Goal: Task Accomplishment & Management: Use online tool/utility

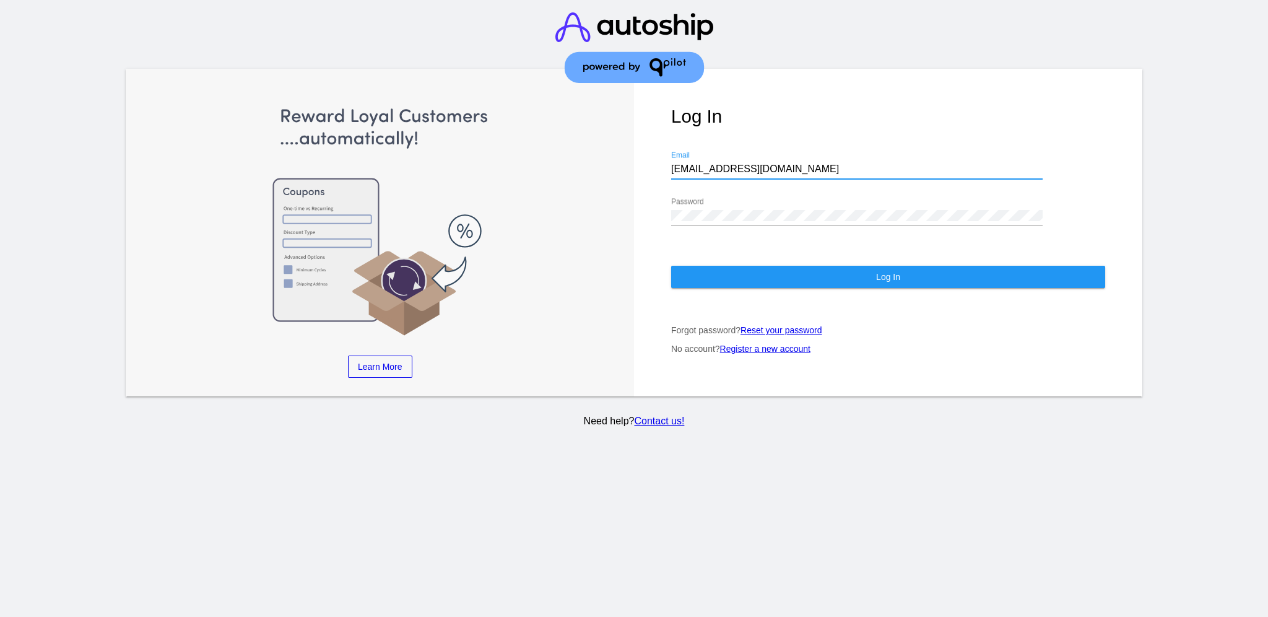
drag, startPoint x: 768, startPoint y: 170, endPoint x: 653, endPoint y: 160, distance: 115.6
click at [655, 161] on div "Log In [EMAIL_ADDRESS][DOMAIN_NAME] Email Password Log In Forgot password? Rese…" at bounding box center [888, 233] width 508 height 328
paste input "[EMAIL_ADDRESS][DOMAIN_NAME]"
type input "[EMAIL_ADDRESS][DOMAIN_NAME]"
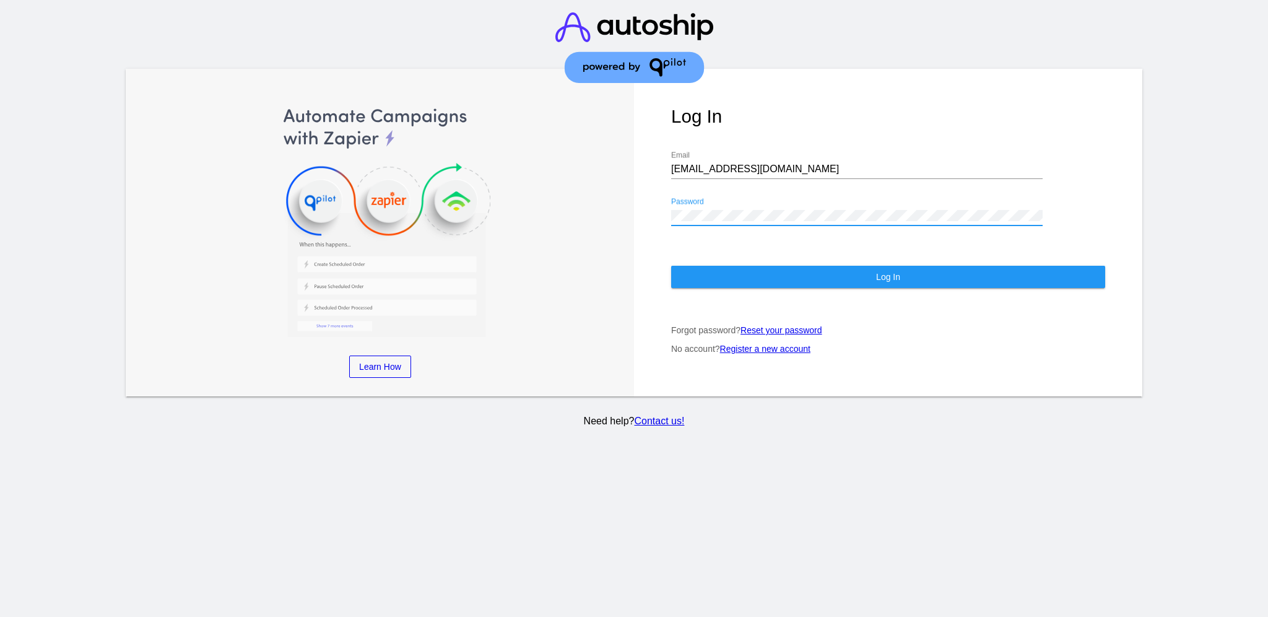
click at [644, 214] on div "Log In [EMAIL_ADDRESS][DOMAIN_NAME] Email Password Log In Forgot password? Rese…" at bounding box center [888, 233] width 508 height 328
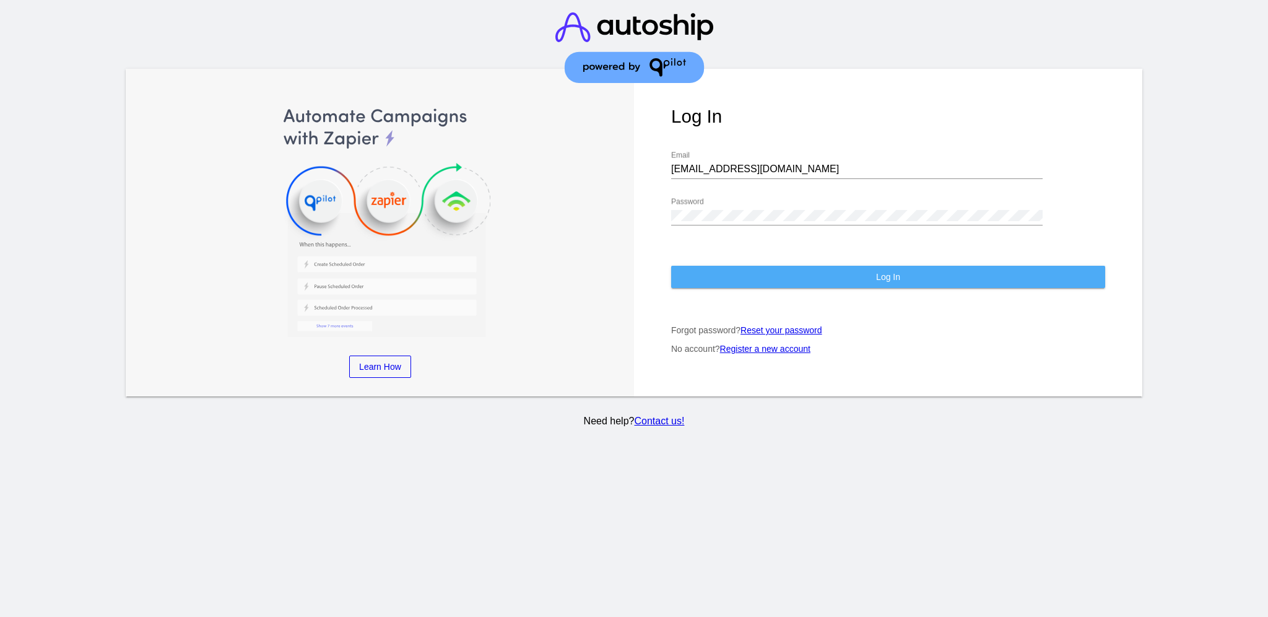
click at [708, 274] on button "Log In" at bounding box center [888, 277] width 434 height 22
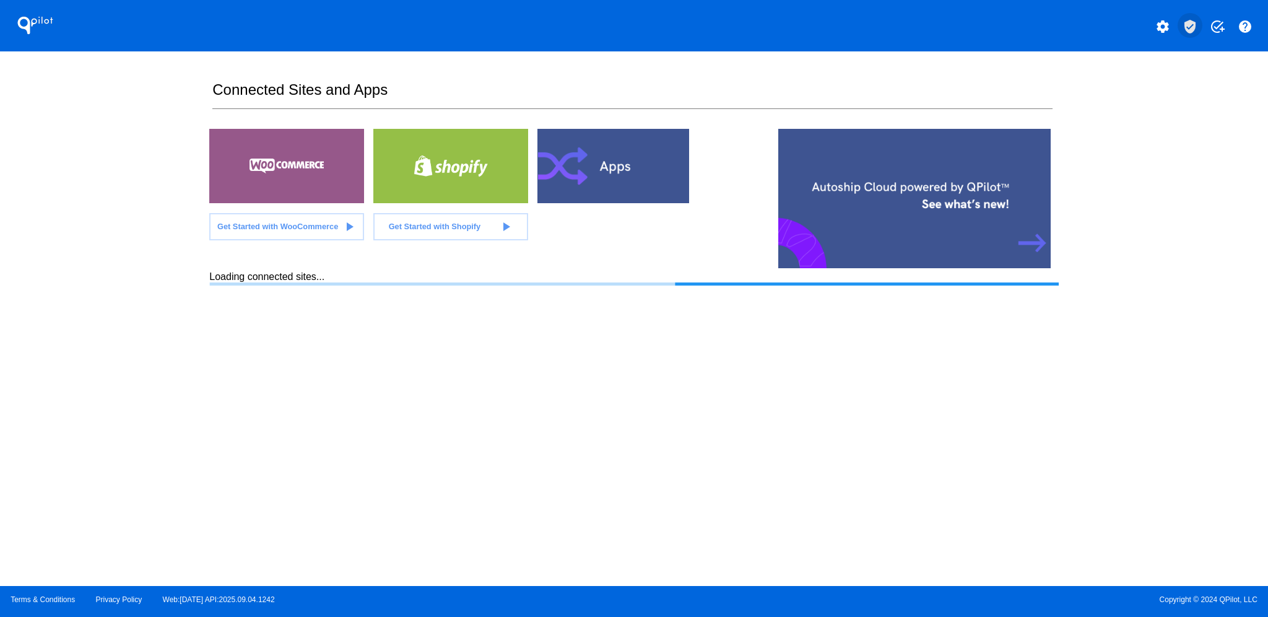
click at [1191, 25] on mat-icon "verified_user" at bounding box center [1190, 26] width 15 height 15
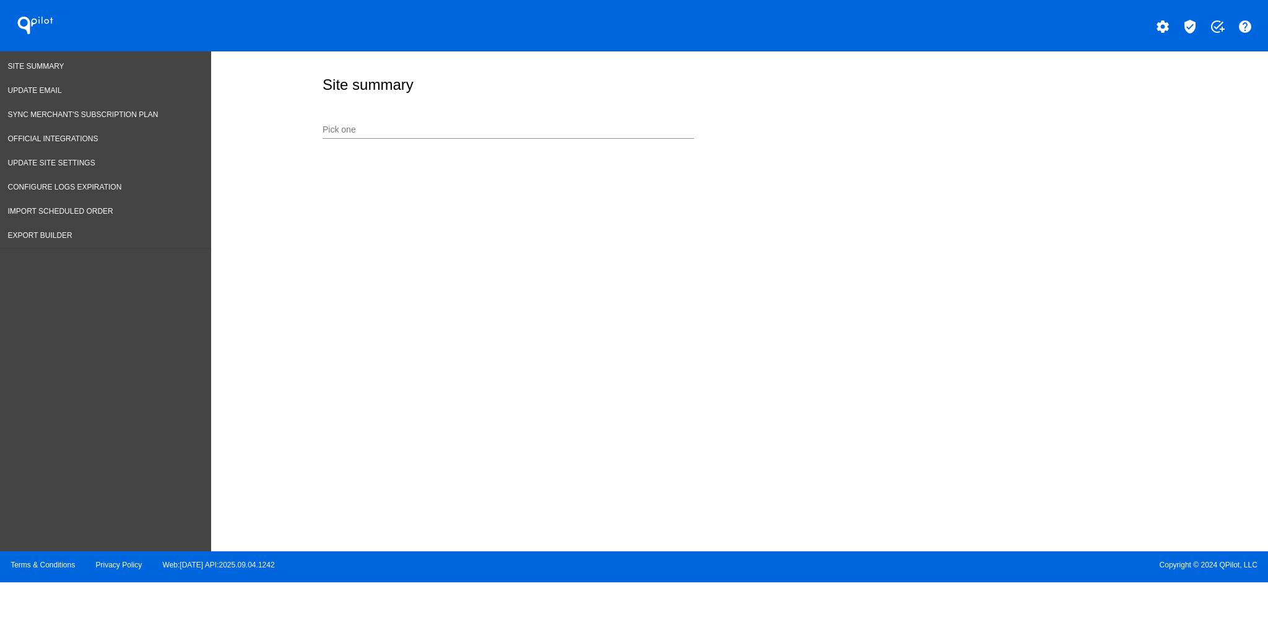
click at [474, 141] on div "Pick one" at bounding box center [509, 132] width 372 height 35
click at [472, 129] on input "Pick one" at bounding box center [509, 130] width 372 height 10
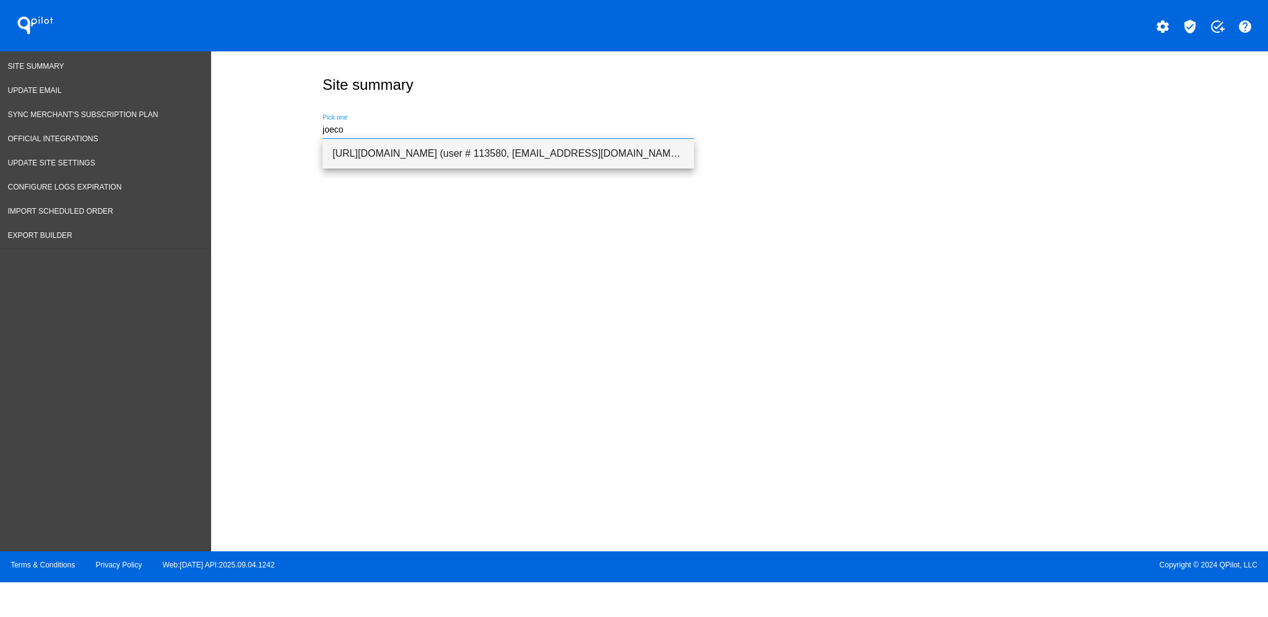
click at [491, 152] on span "[URL][DOMAIN_NAME] (user # 113580, [EMAIL_ADDRESS][DOMAIN_NAME]) - Production" at bounding box center [509, 154] width 352 height 30
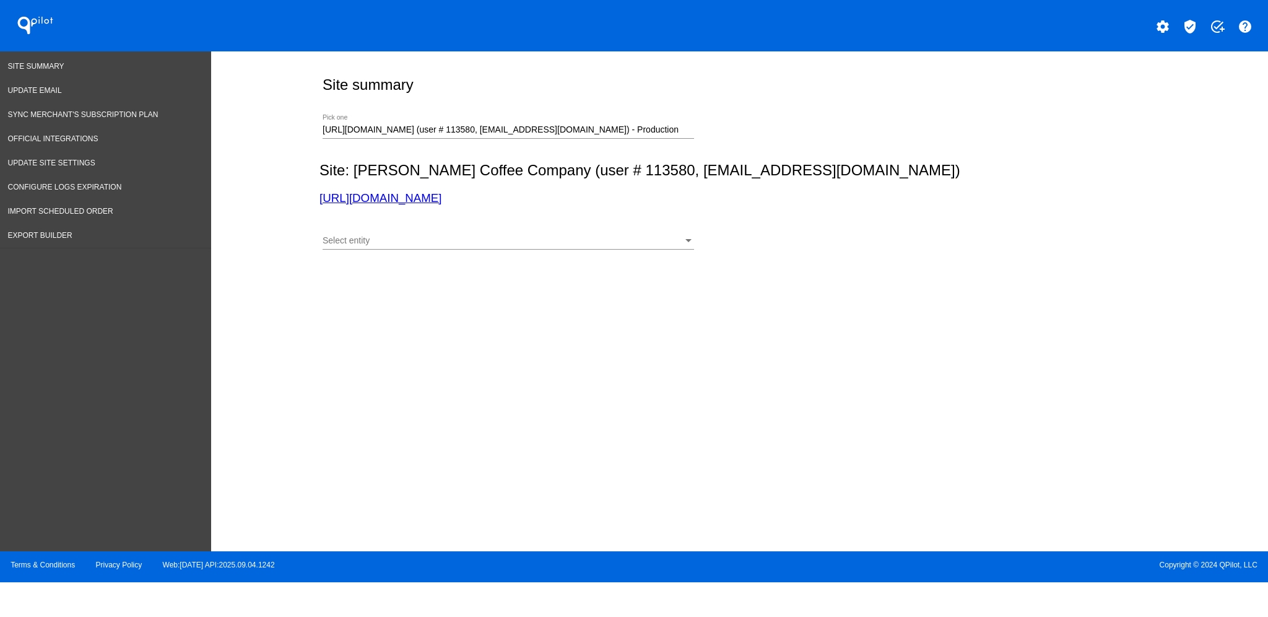
click at [588, 237] on div "Select entity" at bounding box center [503, 241] width 360 height 10
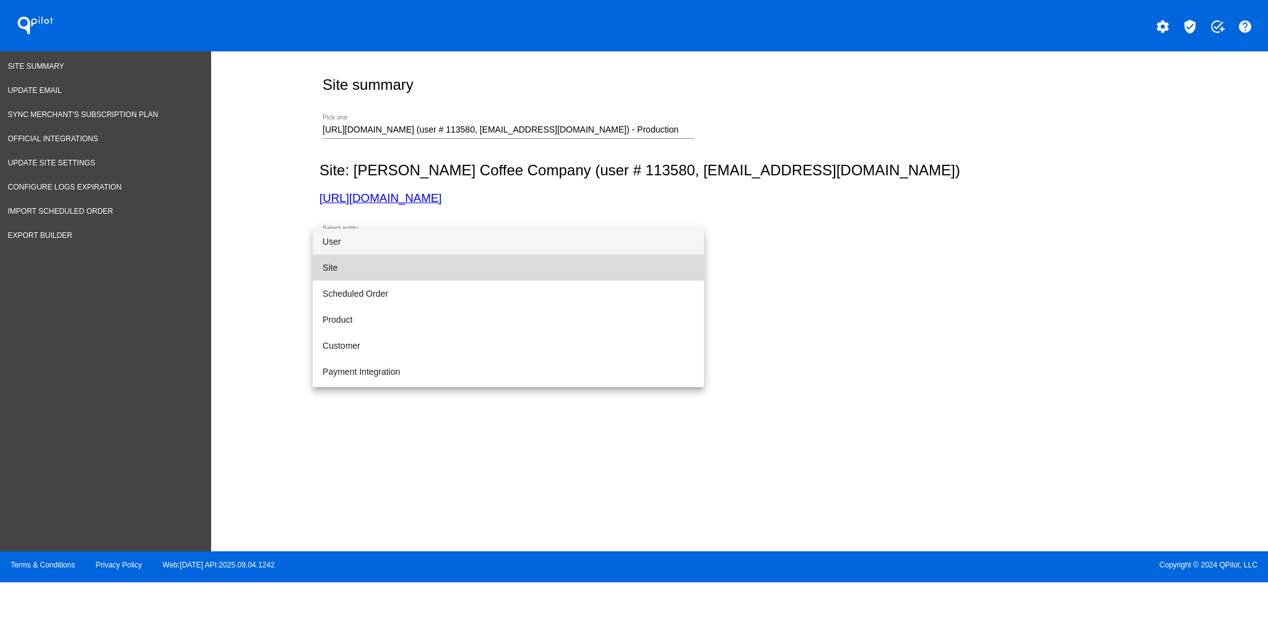
click at [532, 256] on span "Site" at bounding box center [509, 267] width 372 height 26
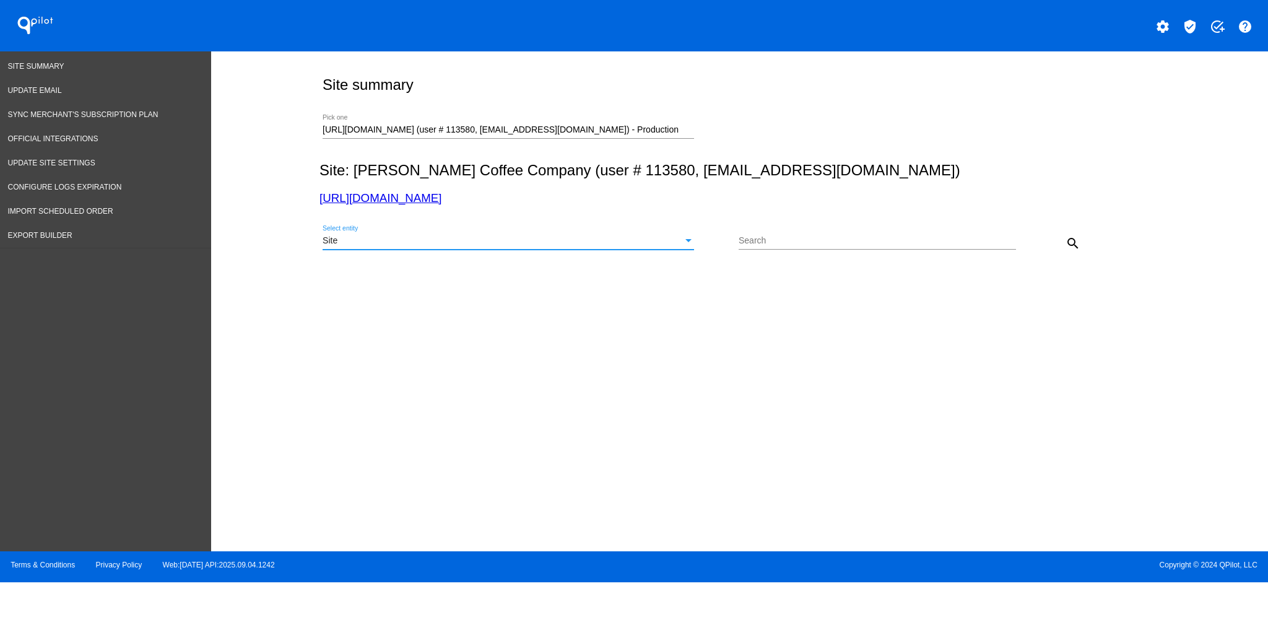
click at [1072, 245] on mat-icon "search" at bounding box center [1073, 243] width 15 height 15
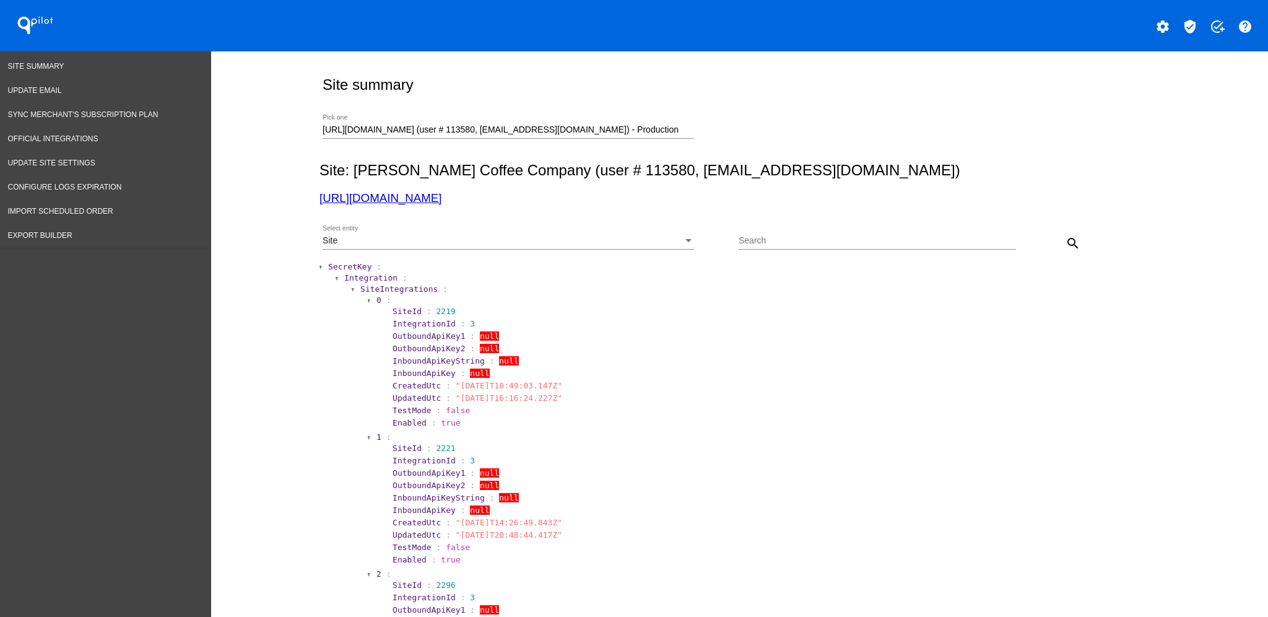
click at [358, 263] on span "SecretKey" at bounding box center [349, 266] width 43 height 9
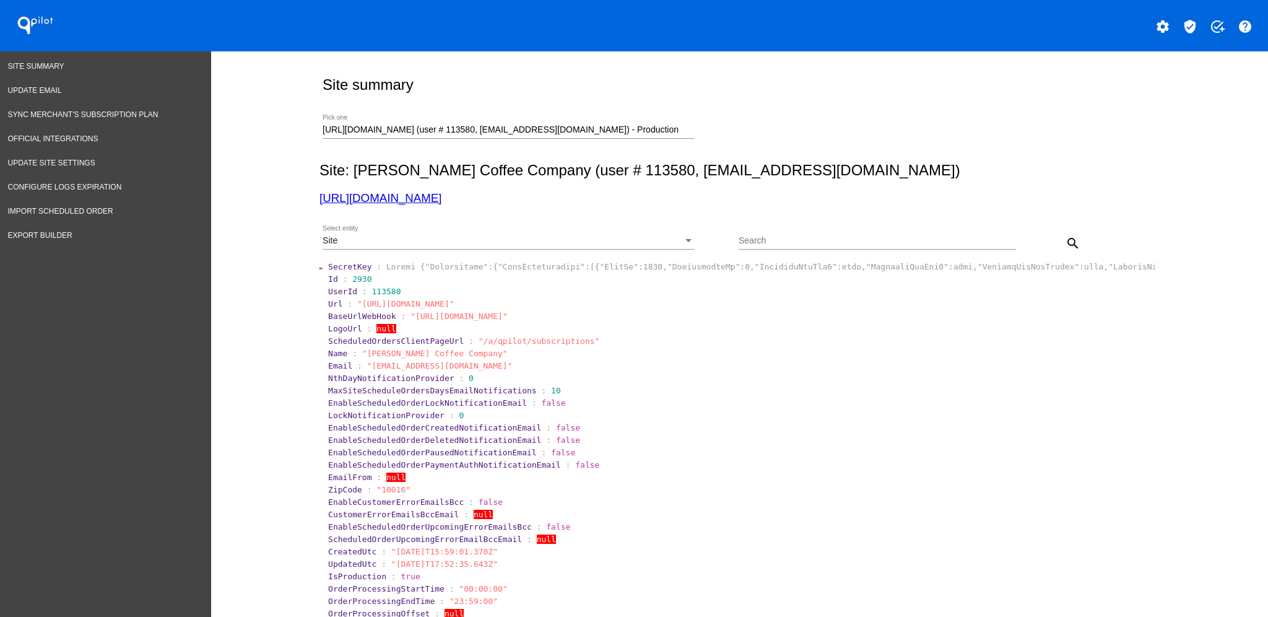
click at [529, 233] on div "Site Select entity" at bounding box center [509, 237] width 372 height 24
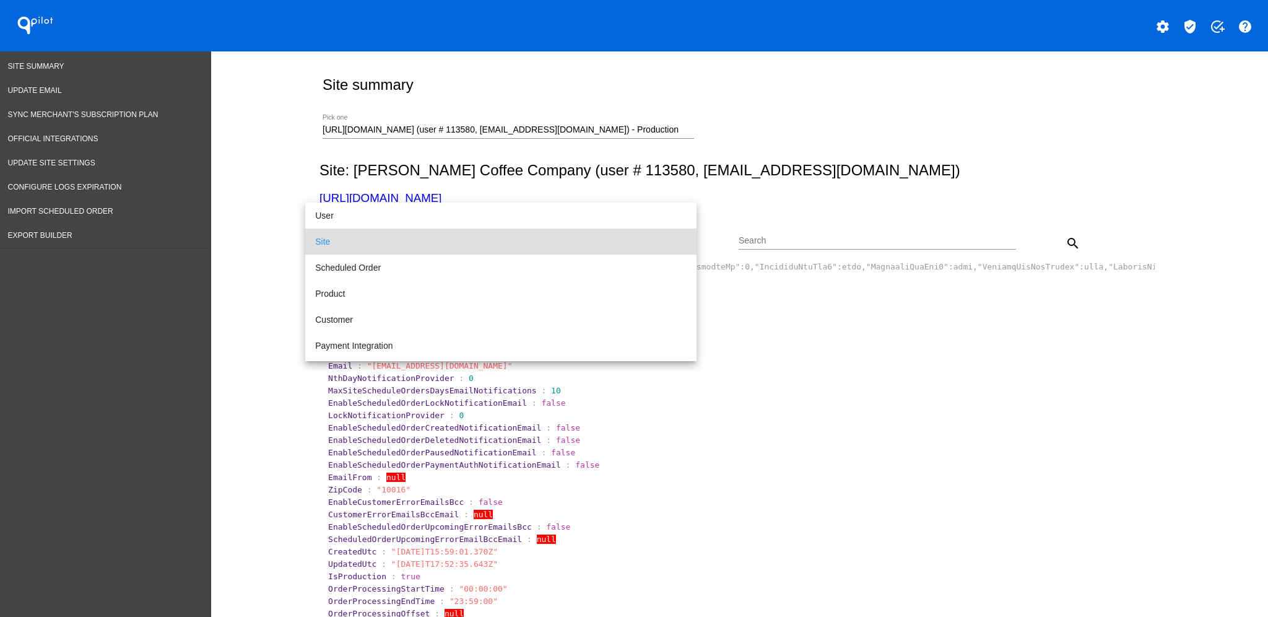
click at [797, 206] on div at bounding box center [634, 308] width 1268 height 617
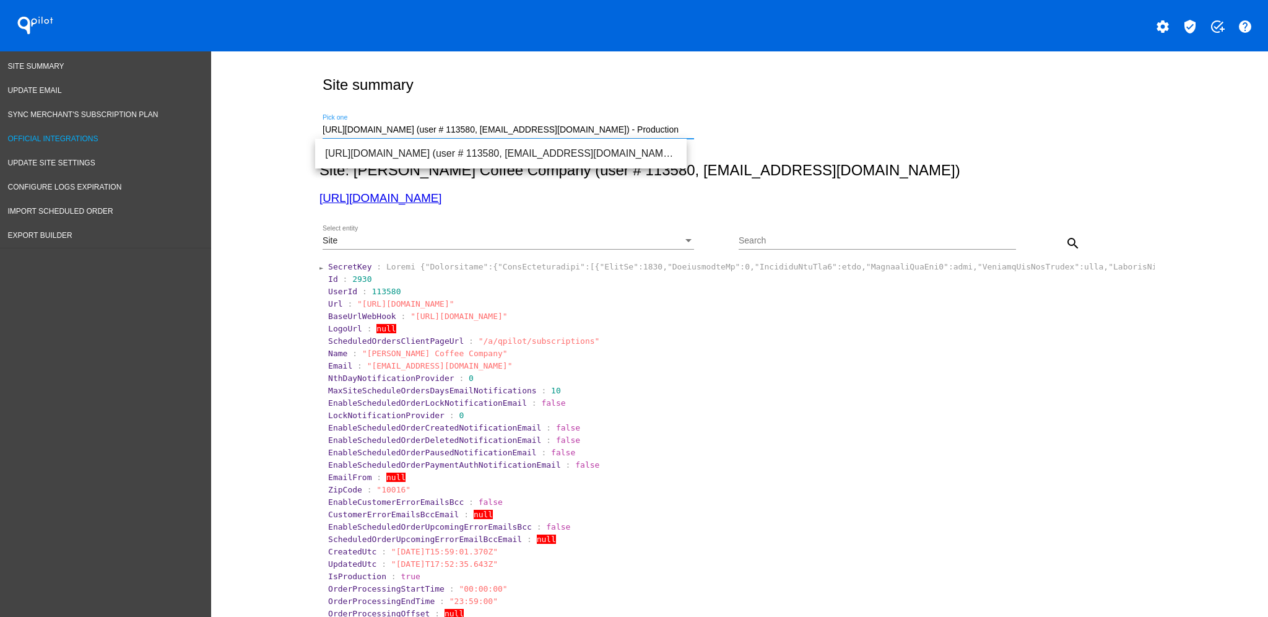
drag, startPoint x: 685, startPoint y: 132, endPoint x: 180, endPoint y: 111, distance: 506.3
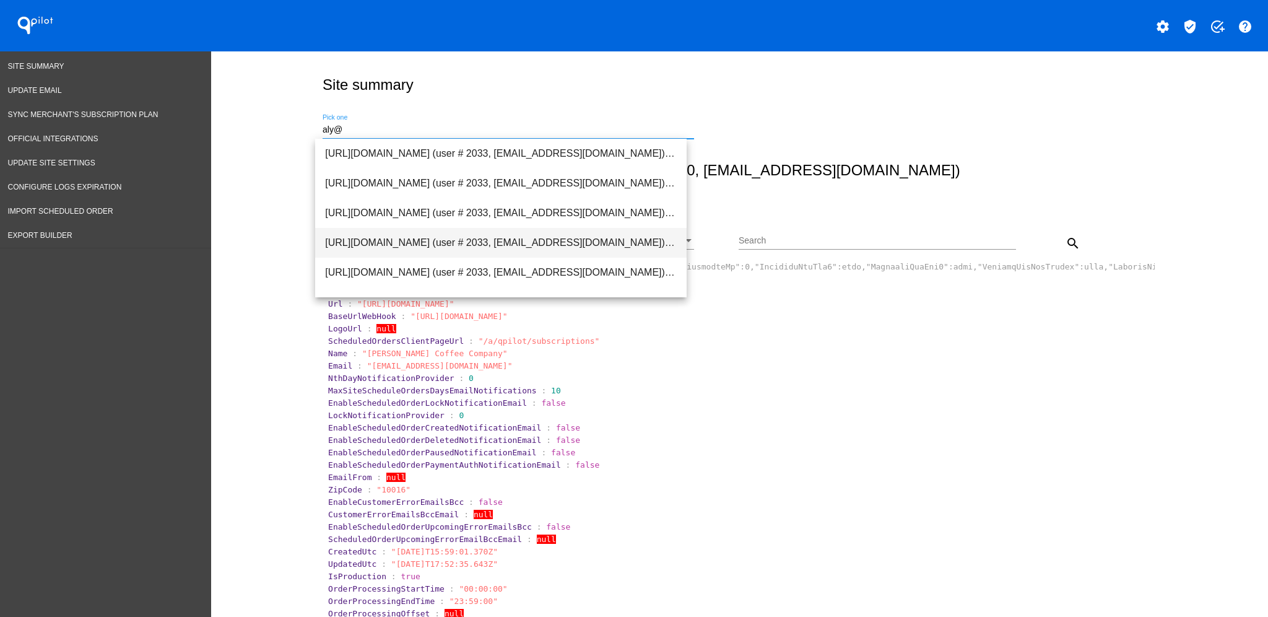
click at [559, 241] on span "[URL][DOMAIN_NAME] (user # 2033, [EMAIL_ADDRESS][DOMAIN_NAME]) - Test" at bounding box center [501, 243] width 352 height 30
type input "[URL][DOMAIN_NAME] (user # 2033, [EMAIL_ADDRESS][DOMAIN_NAME]) - Test"
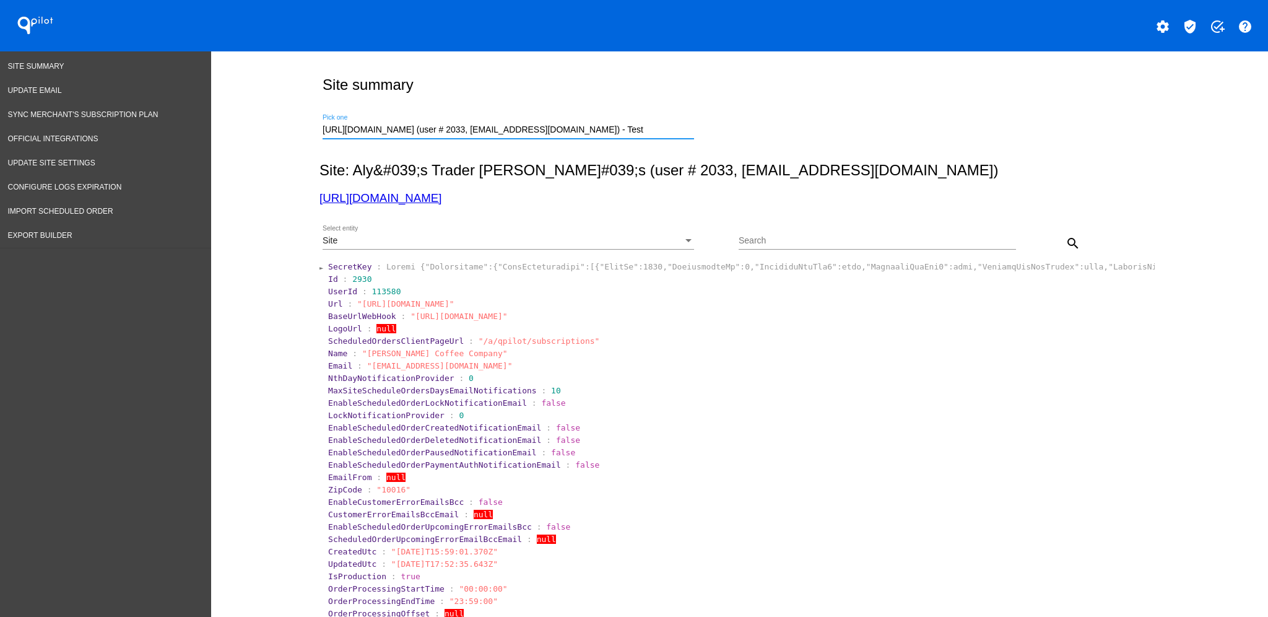
click at [572, 235] on div "Site Select entity" at bounding box center [509, 237] width 372 height 24
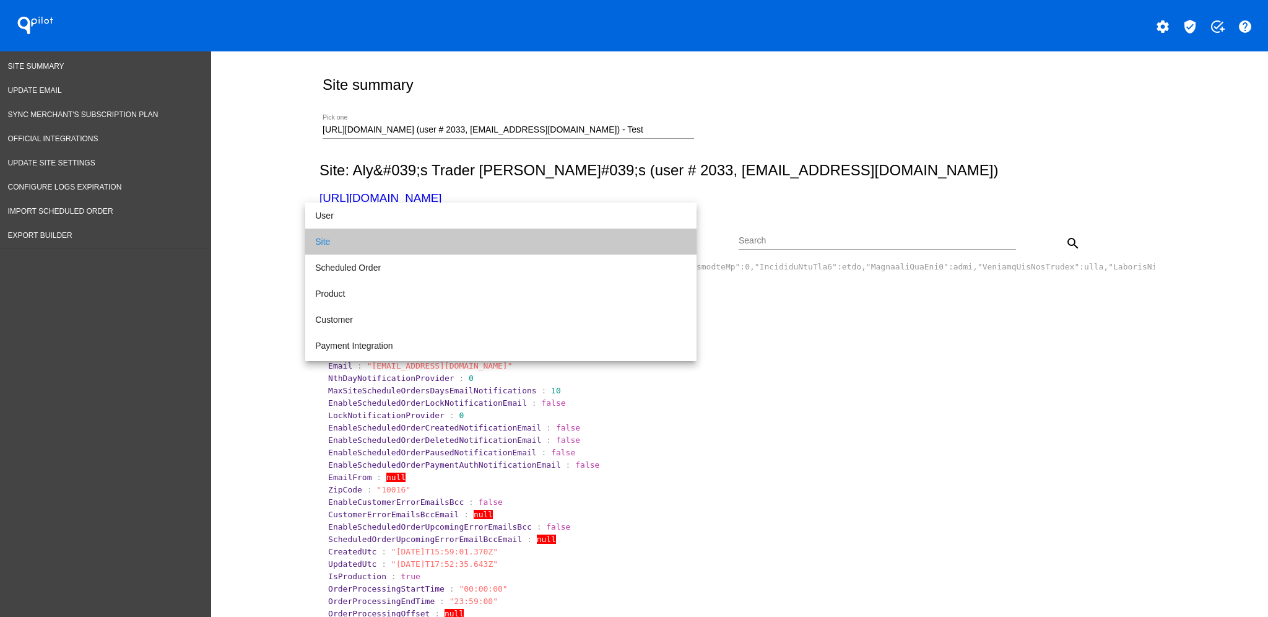
click at [572, 235] on span "Site" at bounding box center [501, 241] width 372 height 26
click at [793, 233] on div "Search" at bounding box center [877, 237] width 277 height 24
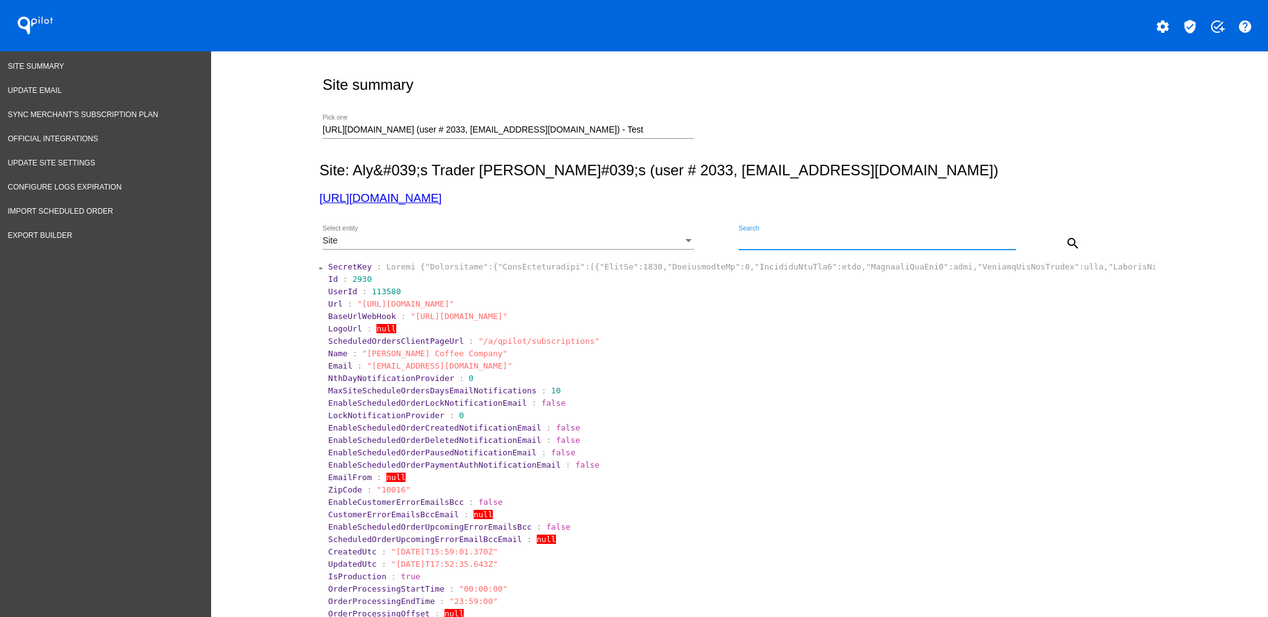
paste input "1014821"
type input "1014821"
drag, startPoint x: 1051, startPoint y: 233, endPoint x: 1059, endPoint y: 233, distance: 7.4
click at [1053, 233] on div "search" at bounding box center [1050, 242] width 69 height 25
click at [1071, 237] on mat-icon "search" at bounding box center [1073, 243] width 15 height 15
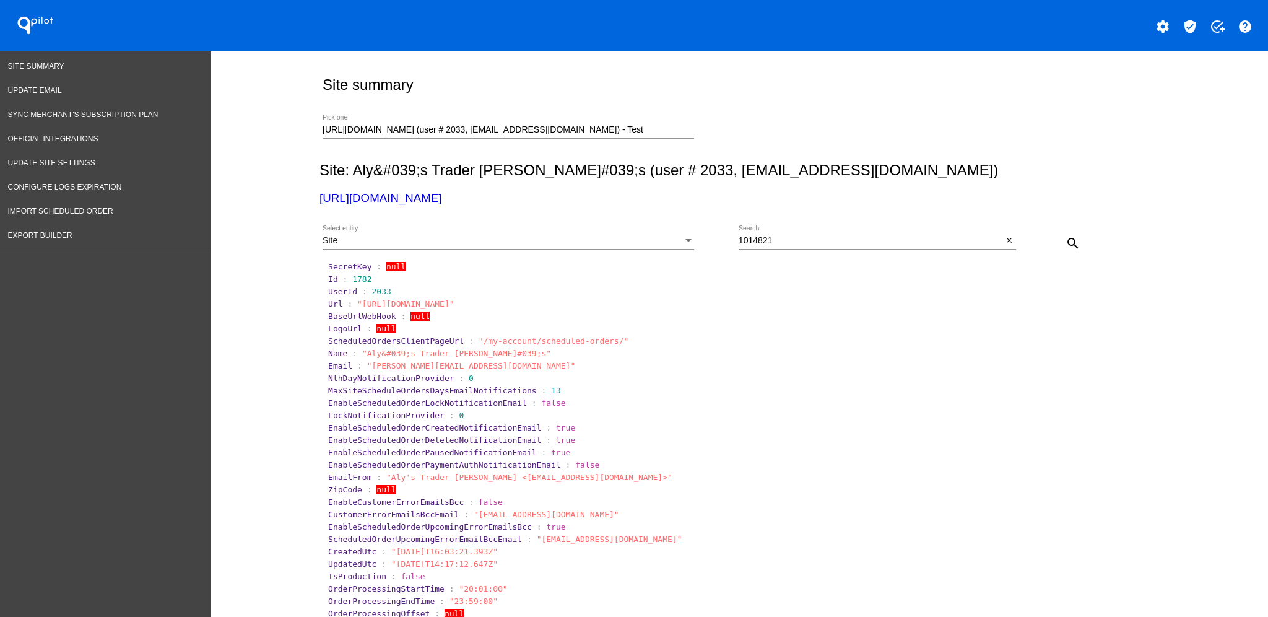
click at [446, 233] on div "Site Select entity" at bounding box center [509, 237] width 372 height 24
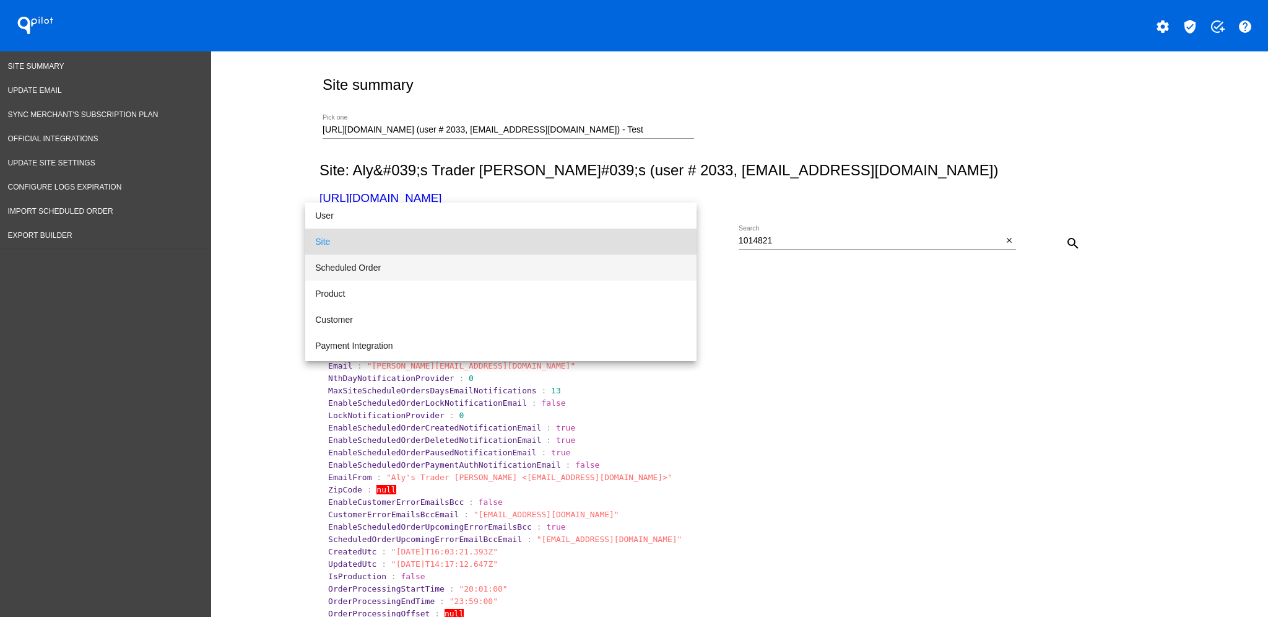
click at [415, 266] on span "Scheduled Order" at bounding box center [501, 267] width 372 height 26
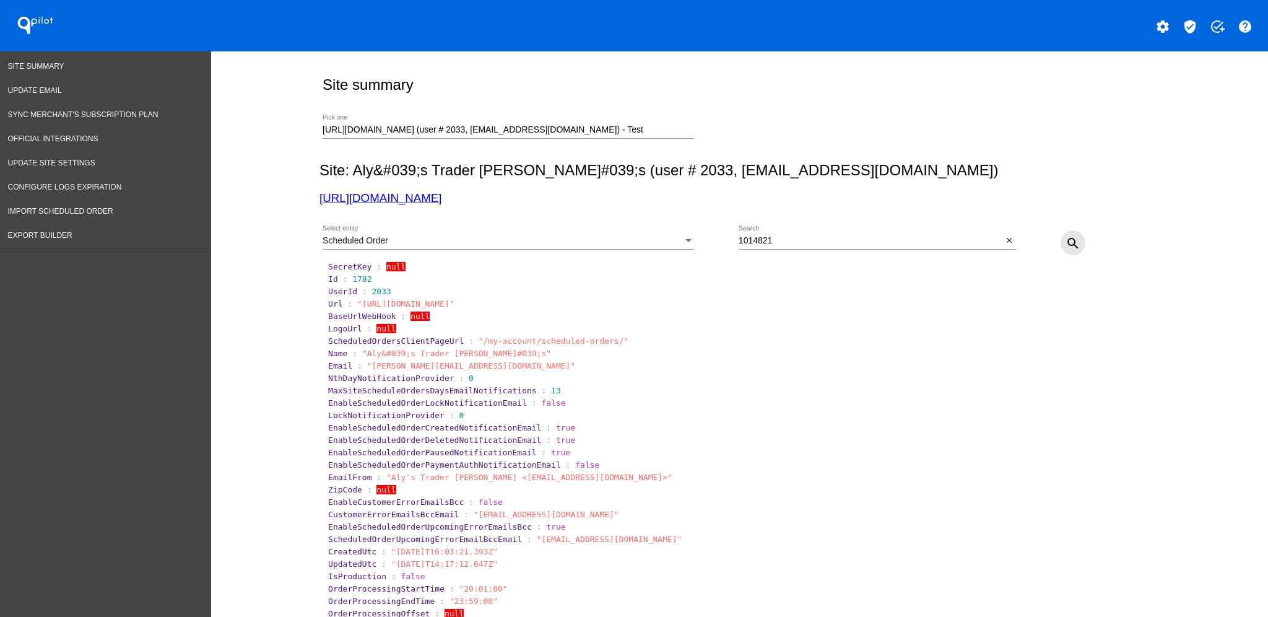
click at [1063, 233] on button "search" at bounding box center [1073, 242] width 25 height 25
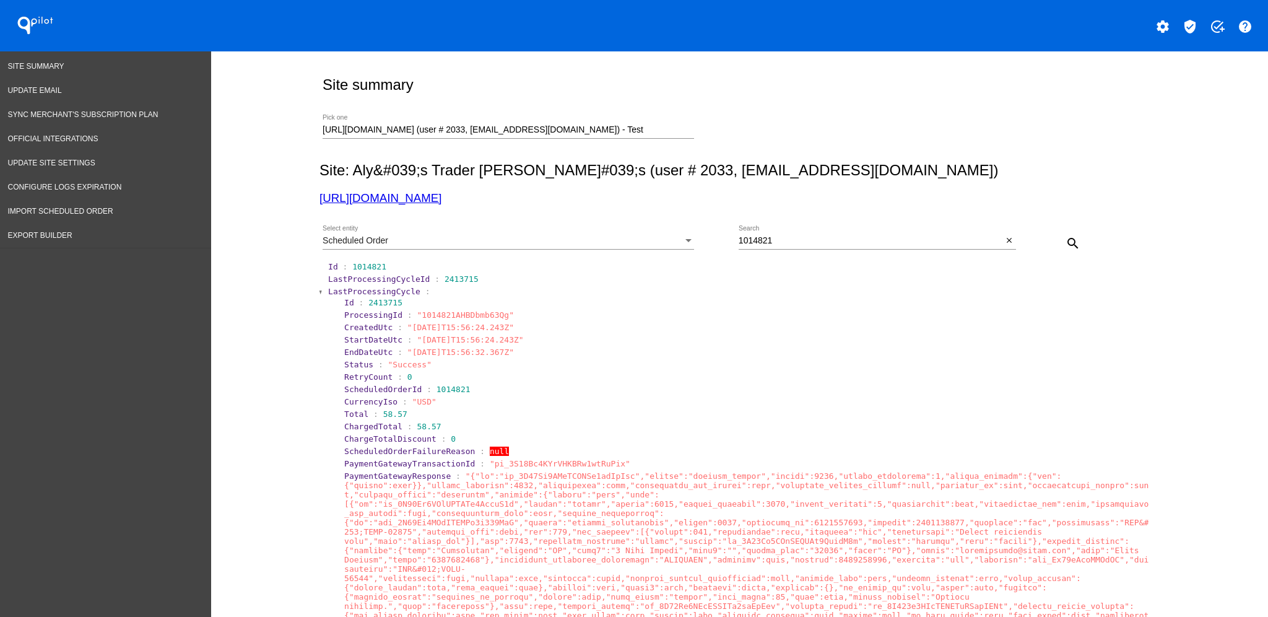
click at [349, 294] on span "LastProcessingCycle" at bounding box center [374, 291] width 92 height 9
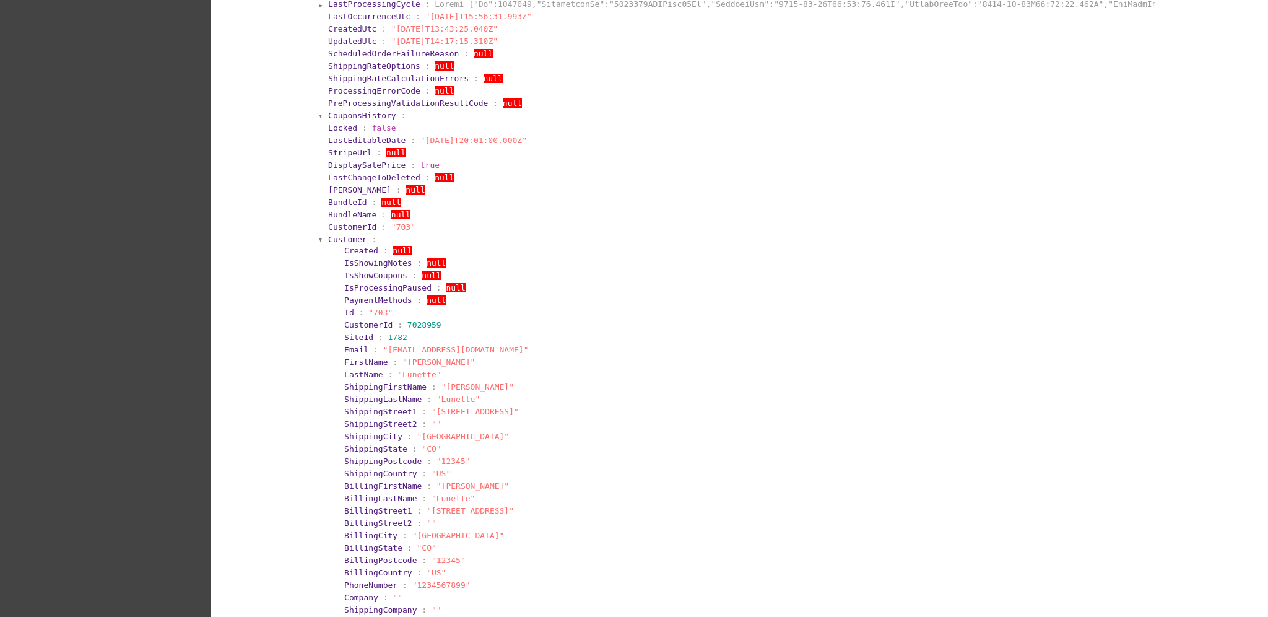
scroll to position [330, 0]
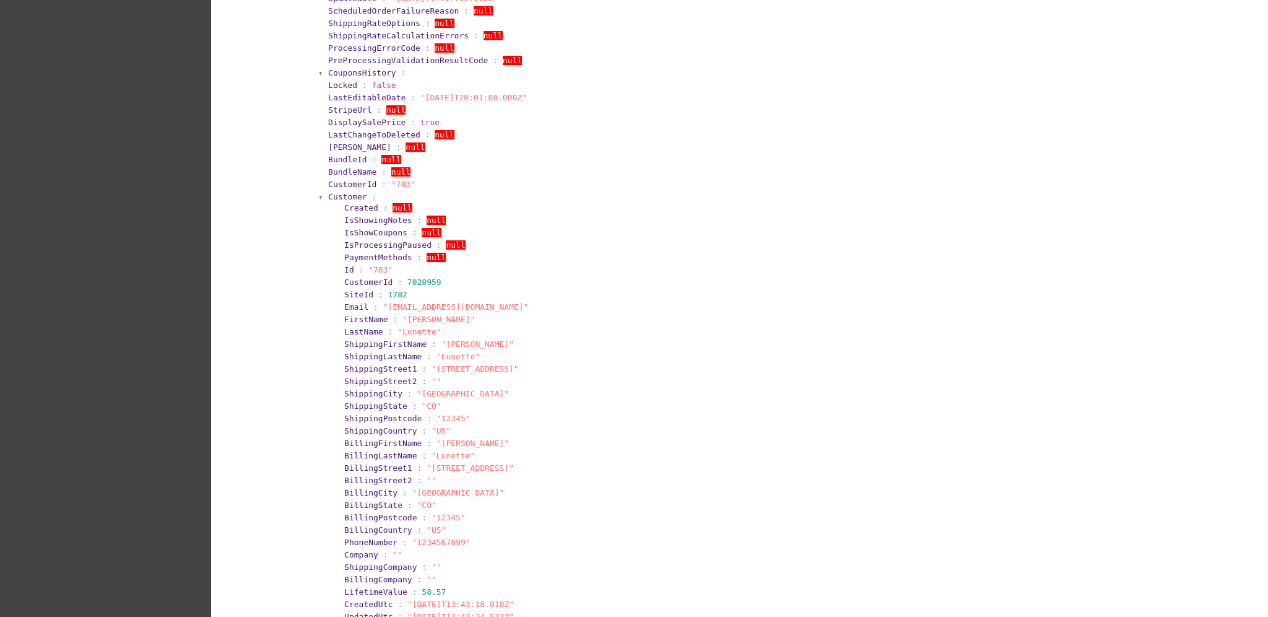
click at [344, 194] on span "Customer" at bounding box center [347, 196] width 39 height 9
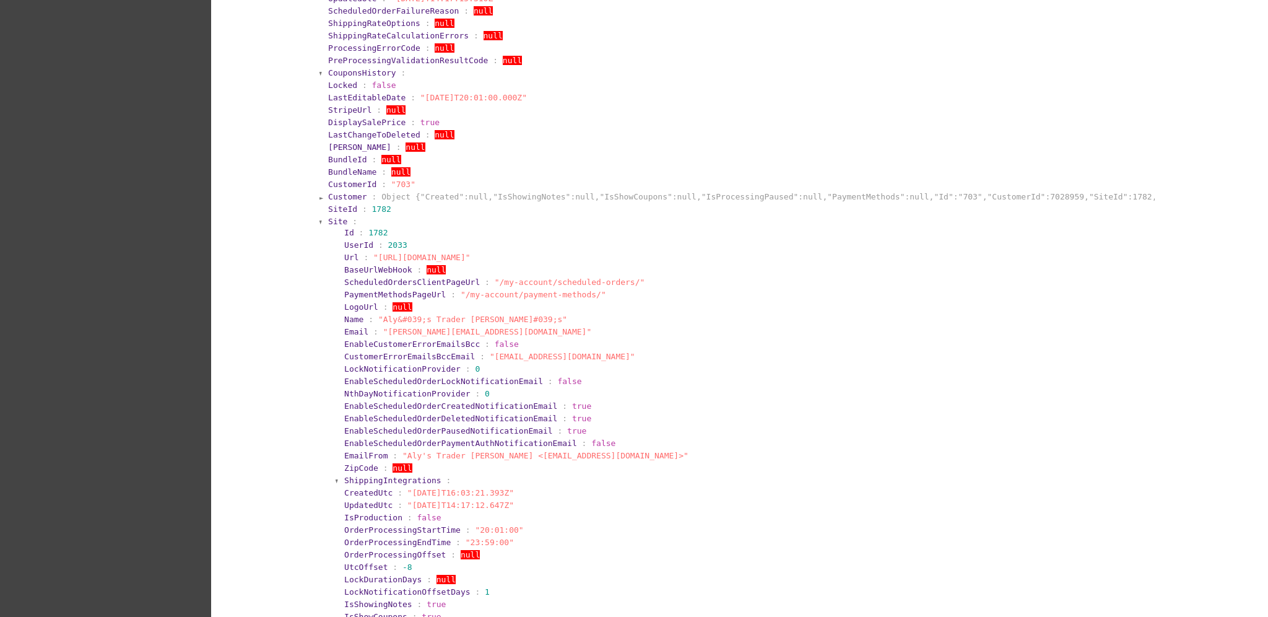
click at [344, 194] on span "Customer" at bounding box center [347, 196] width 39 height 9
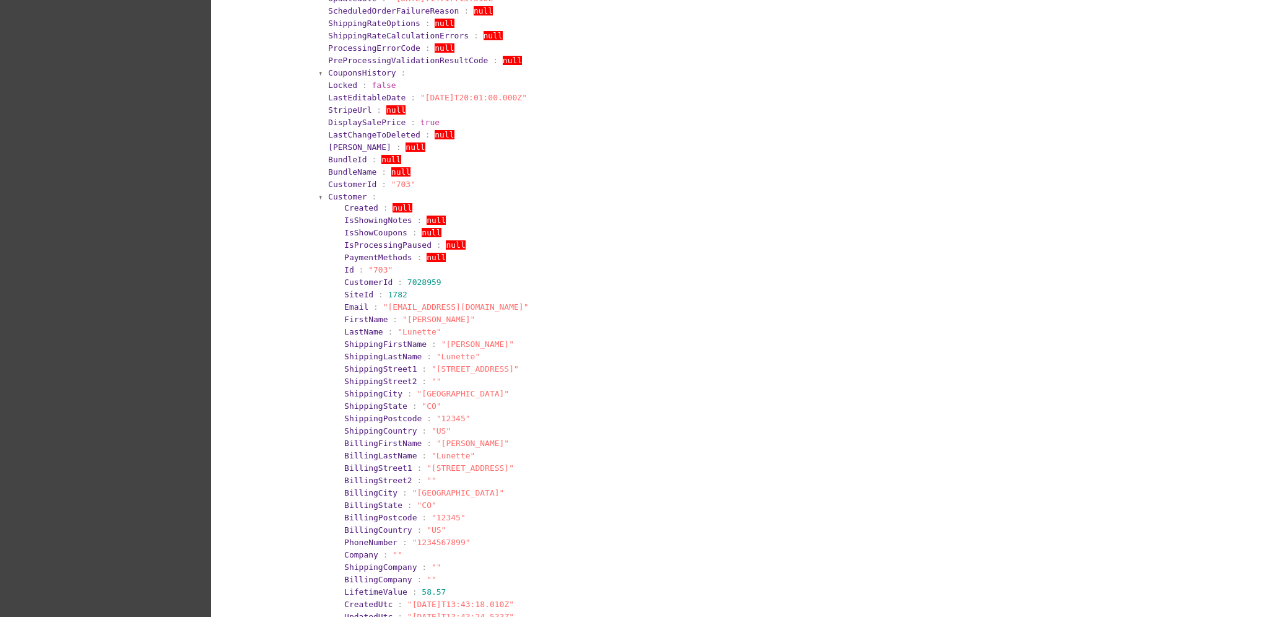
click at [344, 194] on span "Customer" at bounding box center [347, 196] width 39 height 9
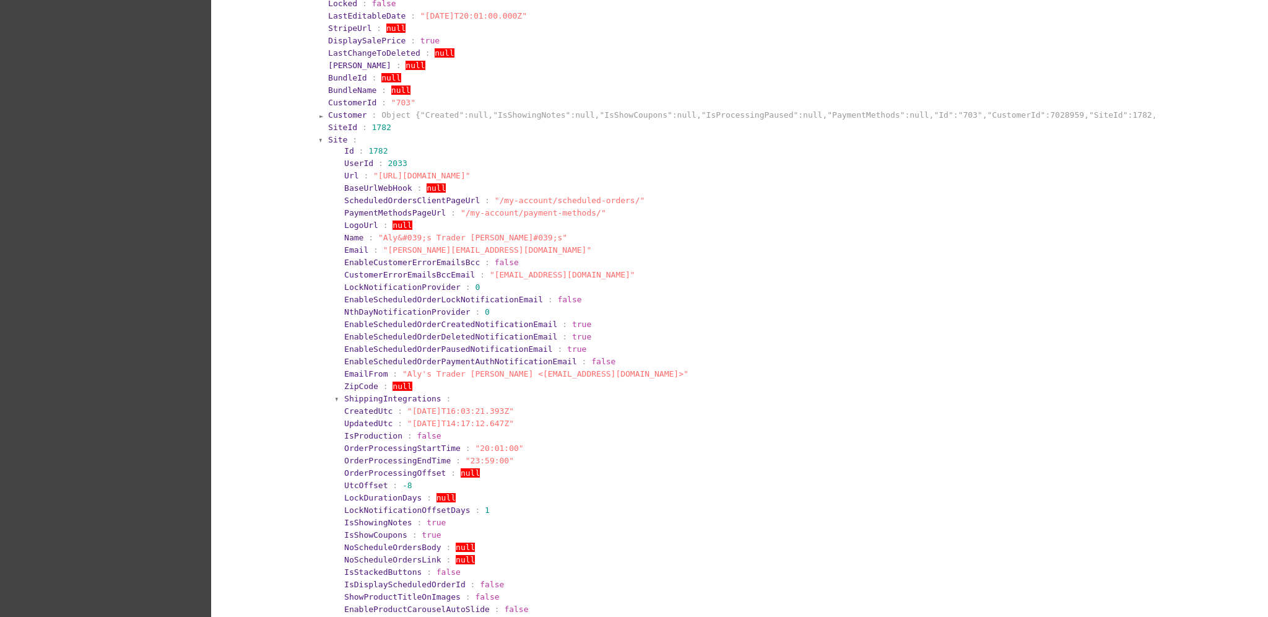
scroll to position [412, 0]
click at [328, 135] on span "Site" at bounding box center [337, 138] width 19 height 9
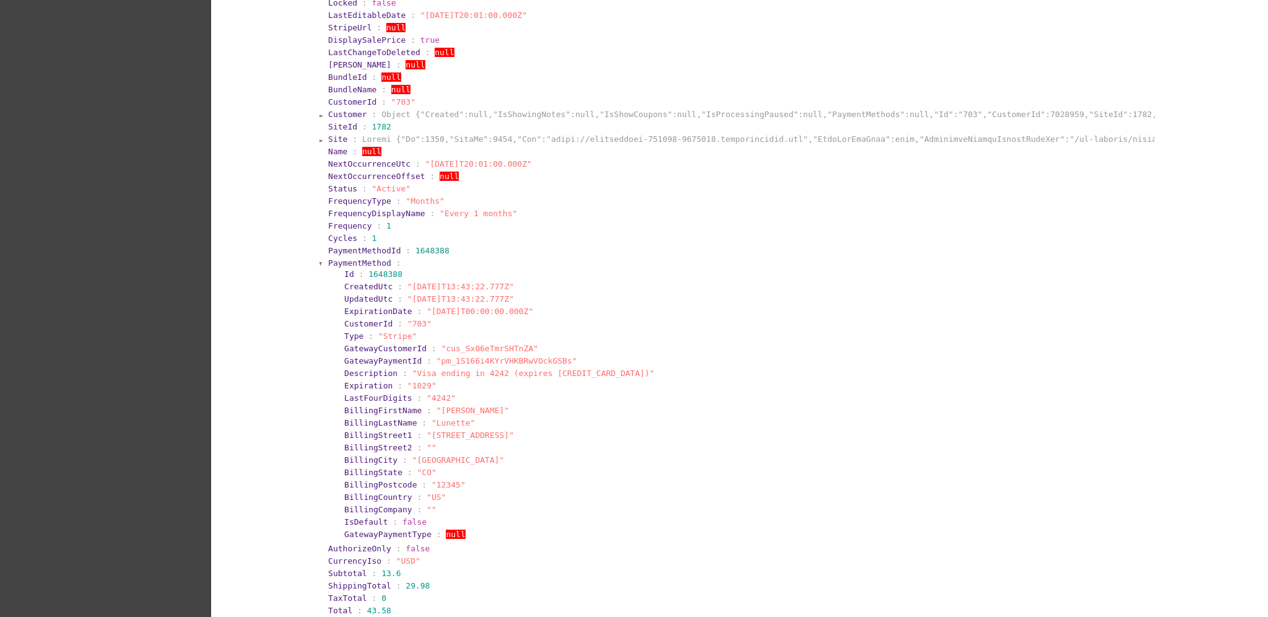
scroll to position [495, 0]
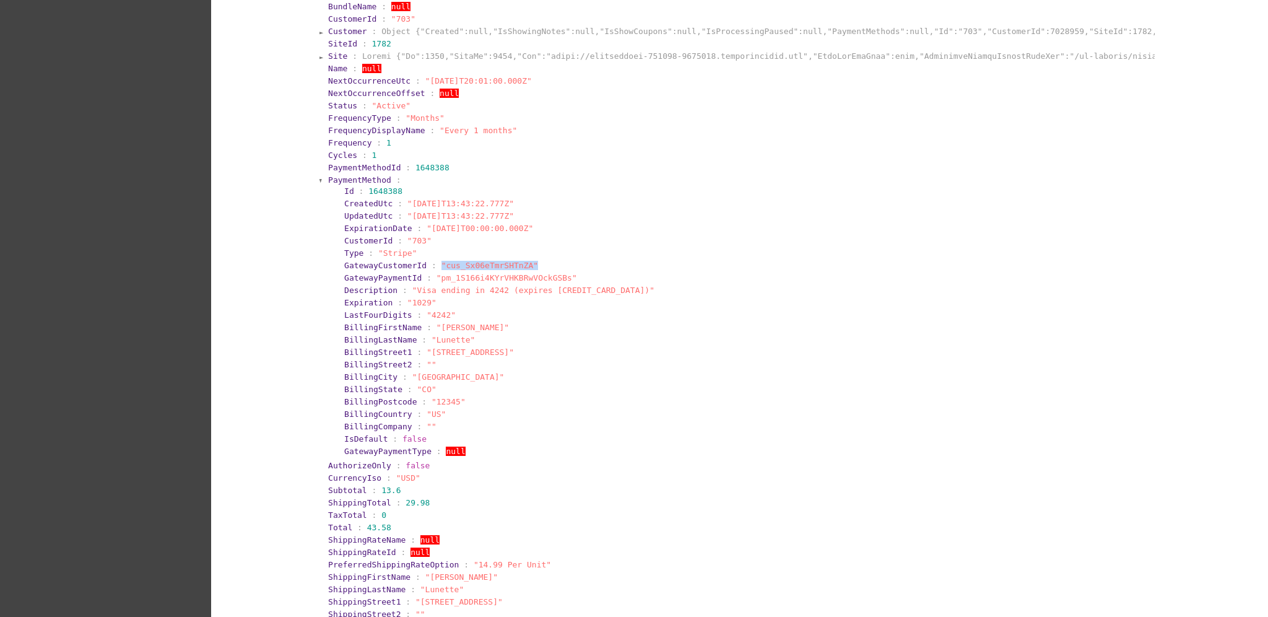
drag, startPoint x: 424, startPoint y: 266, endPoint x: 500, endPoint y: 263, distance: 76.2
click at [547, 262] on section "GatewayCustomerId : "cus_Sx06eTmrSHTnZA"" at bounding box center [747, 265] width 807 height 9
click at [500, 263] on span ""cus_Sx06eTmrSHTnZA"" at bounding box center [490, 265] width 97 height 9
drag, startPoint x: 511, startPoint y: 268, endPoint x: 431, endPoint y: 268, distance: 79.9
click at [442, 268] on span ""cus_Sx06eTmrSHTnZA"" at bounding box center [490, 265] width 97 height 9
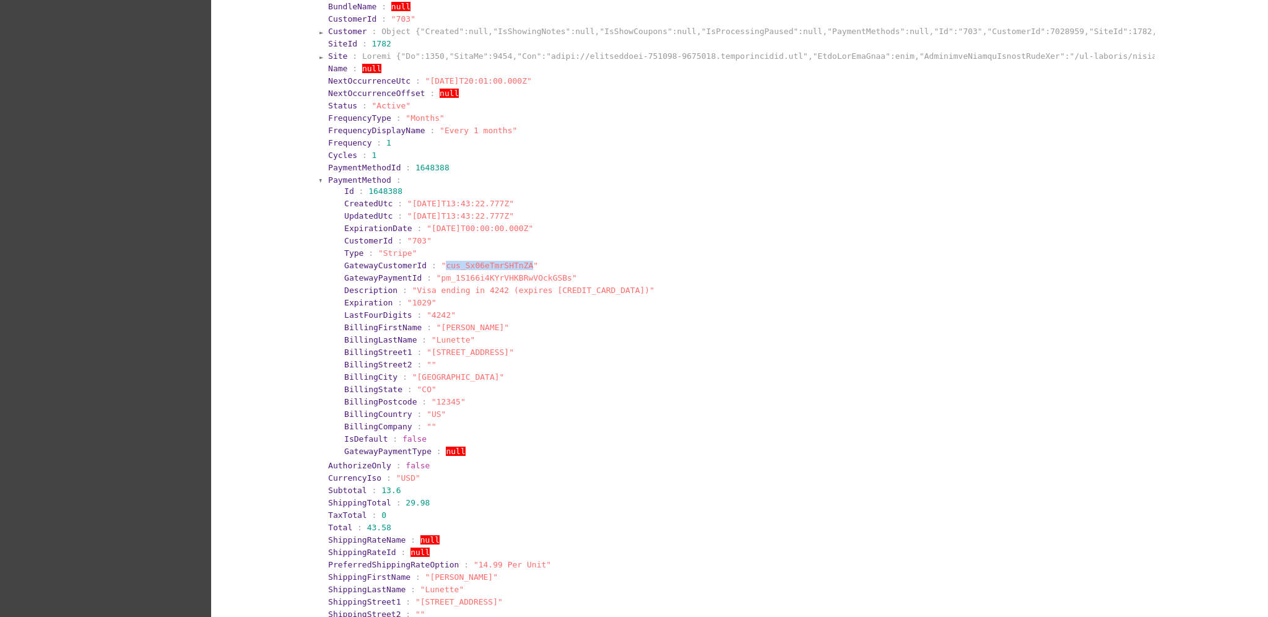
copy span "cus_Sx06eTmrSHTnZA"
drag, startPoint x: 429, startPoint y: 279, endPoint x: 542, endPoint y: 272, distance: 113.5
click at [543, 273] on span ""pm_1S166i4KYrVHKBRwVOckGSBs"" at bounding box center [507, 277] width 141 height 9
copy span "pm_1S166i4KYrVHKBRwVOckGSBs"
drag, startPoint x: 403, startPoint y: 290, endPoint x: 487, endPoint y: 286, distance: 83.7
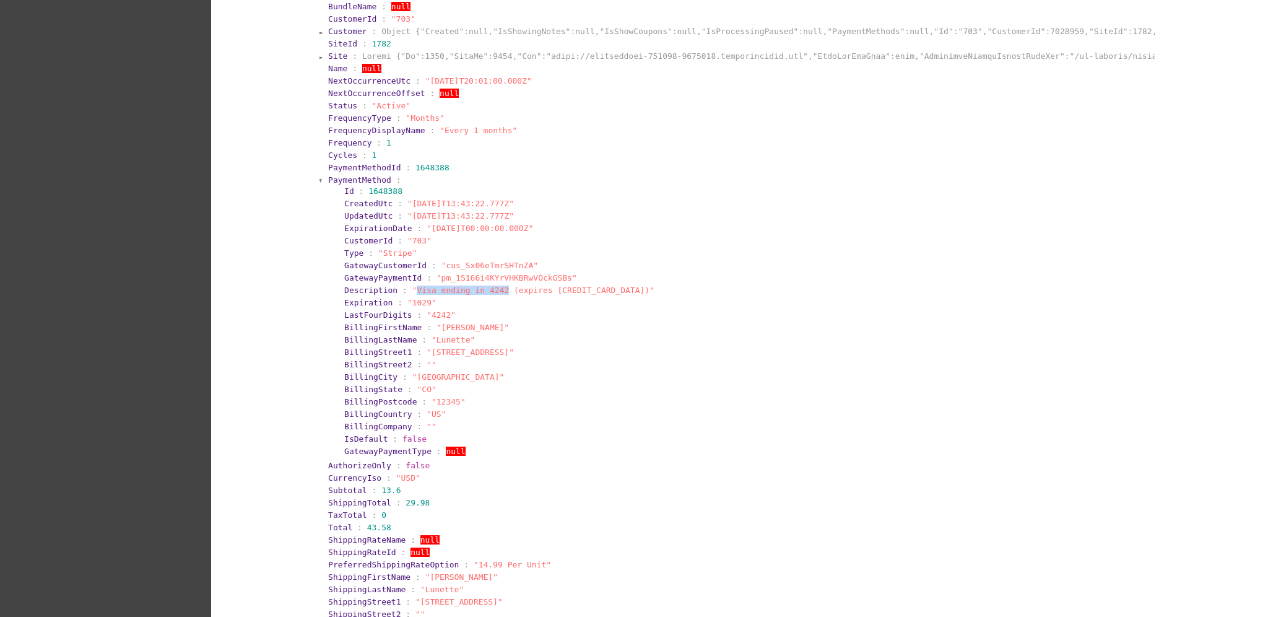
click at [487, 286] on span ""Visa ending in 4242 (expires [CREDIT_CARD_DATA])"" at bounding box center [533, 289] width 242 height 9
copy span "Visa ending in 4242"
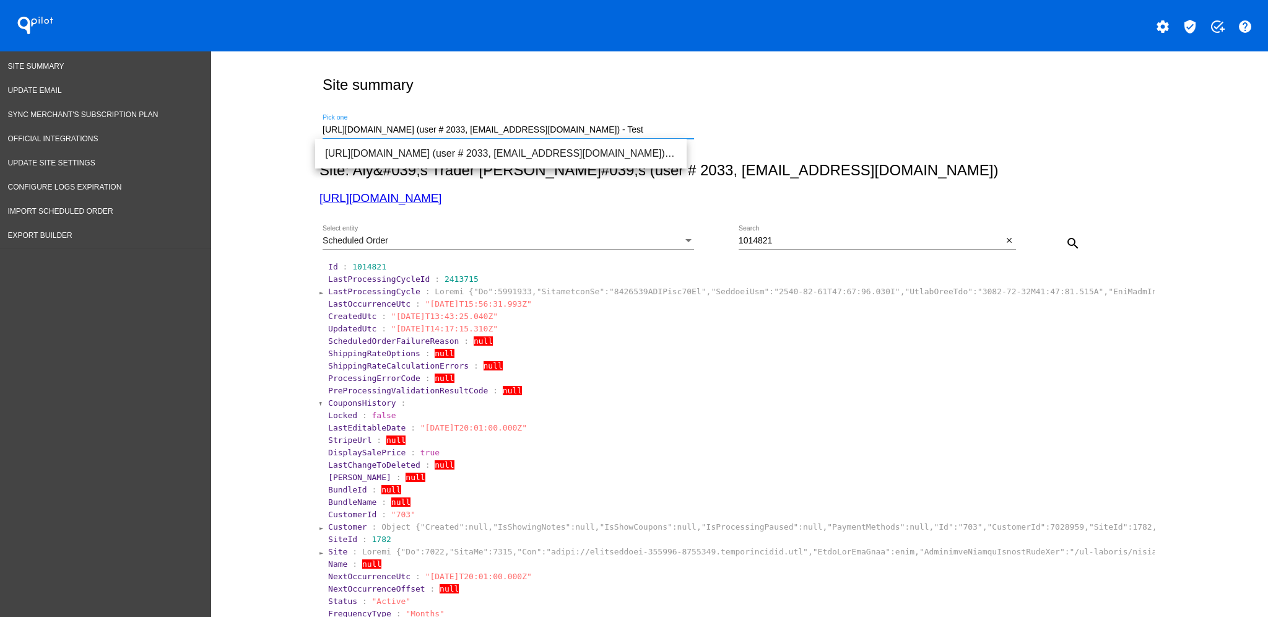
scroll to position [0, 5]
drag, startPoint x: 316, startPoint y: 128, endPoint x: 1055, endPoint y: 168, distance: 740.4
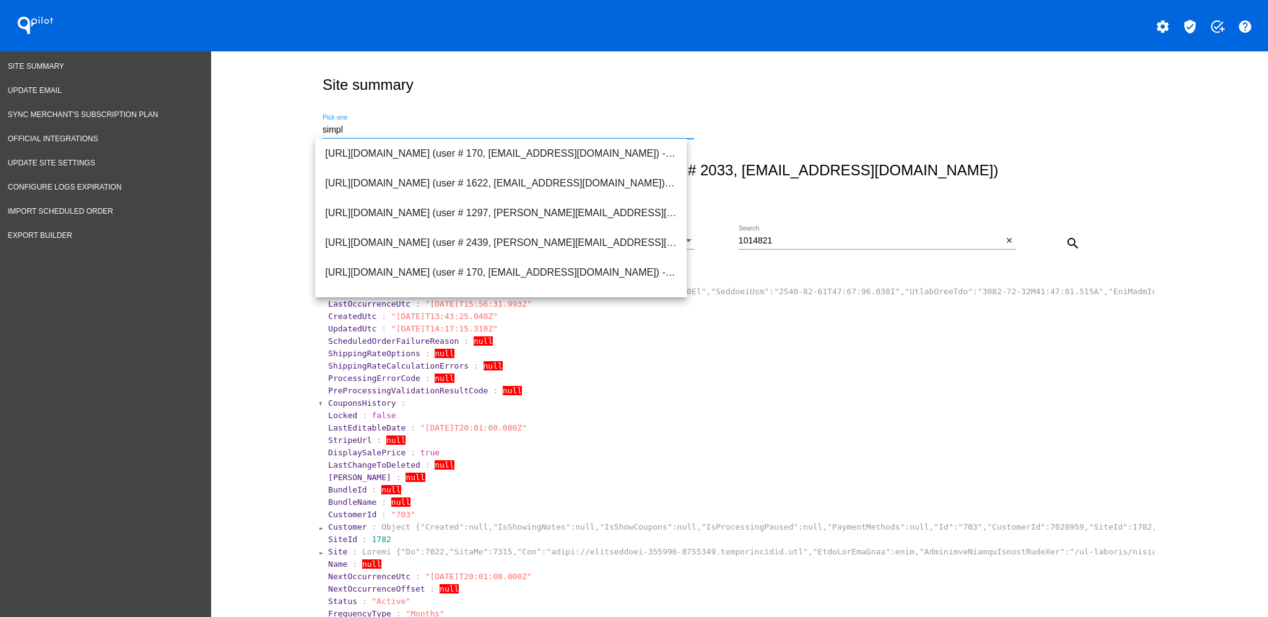
scroll to position [0, 0]
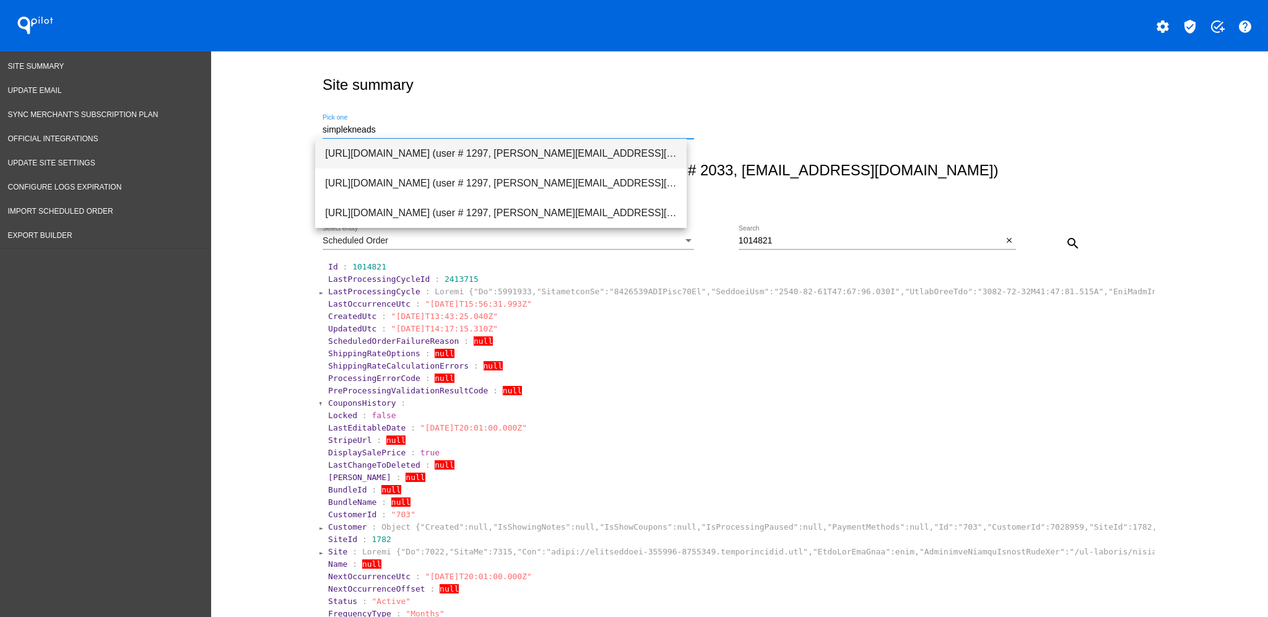
click at [449, 153] on span "[URL][DOMAIN_NAME] (user # 1297, [PERSON_NAME][EMAIL_ADDRESS][DOMAIN_NAME]) - P…" at bounding box center [501, 154] width 352 height 30
type input "[URL][DOMAIN_NAME] (user # 1297, [PERSON_NAME][EMAIL_ADDRESS][DOMAIN_NAME]) - P…"
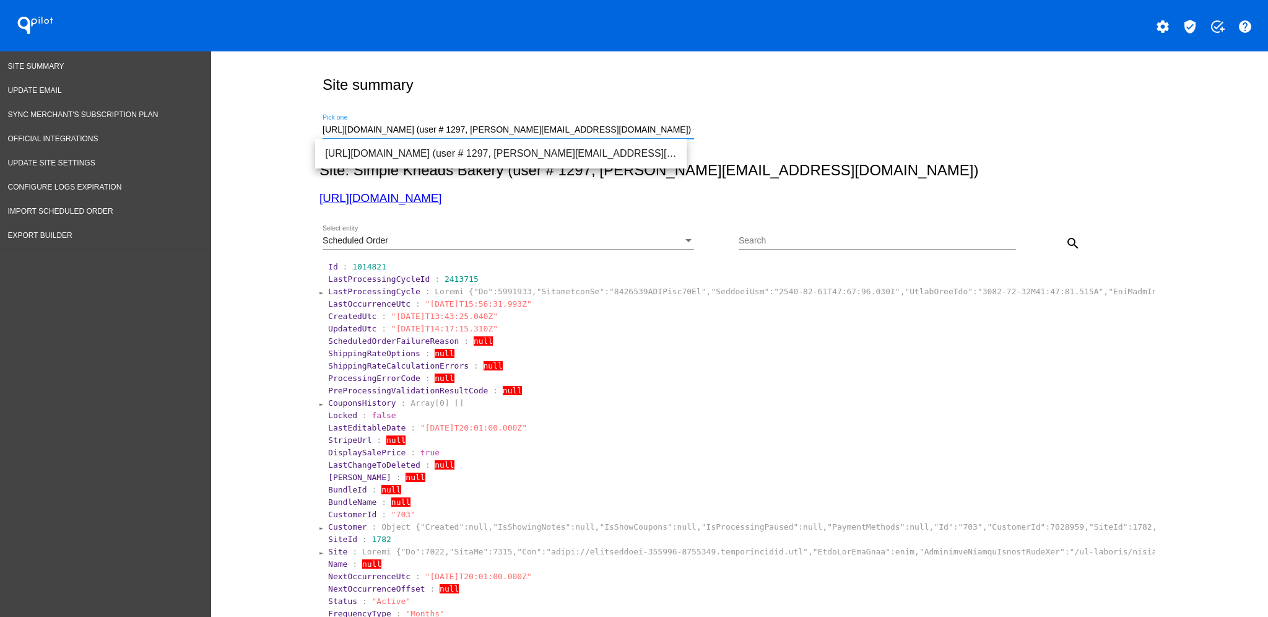
click at [874, 248] on div "Search" at bounding box center [877, 237] width 277 height 24
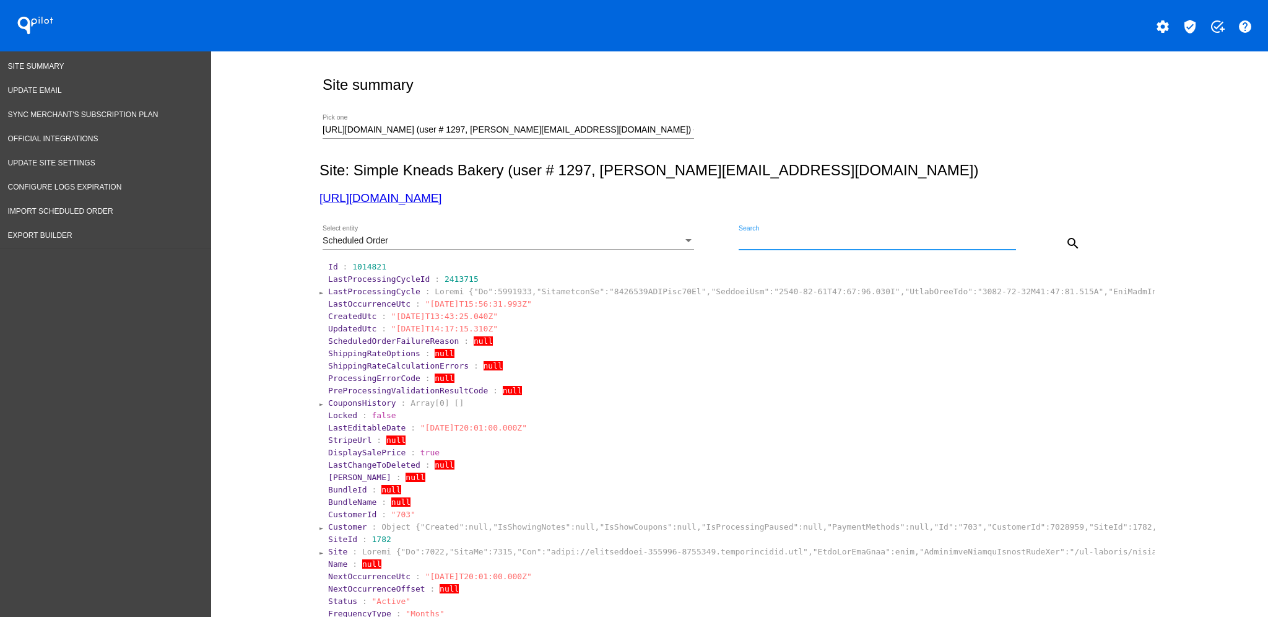
paste input "1001995"
type input "1001995"
click at [1061, 237] on button "search" at bounding box center [1073, 242] width 25 height 25
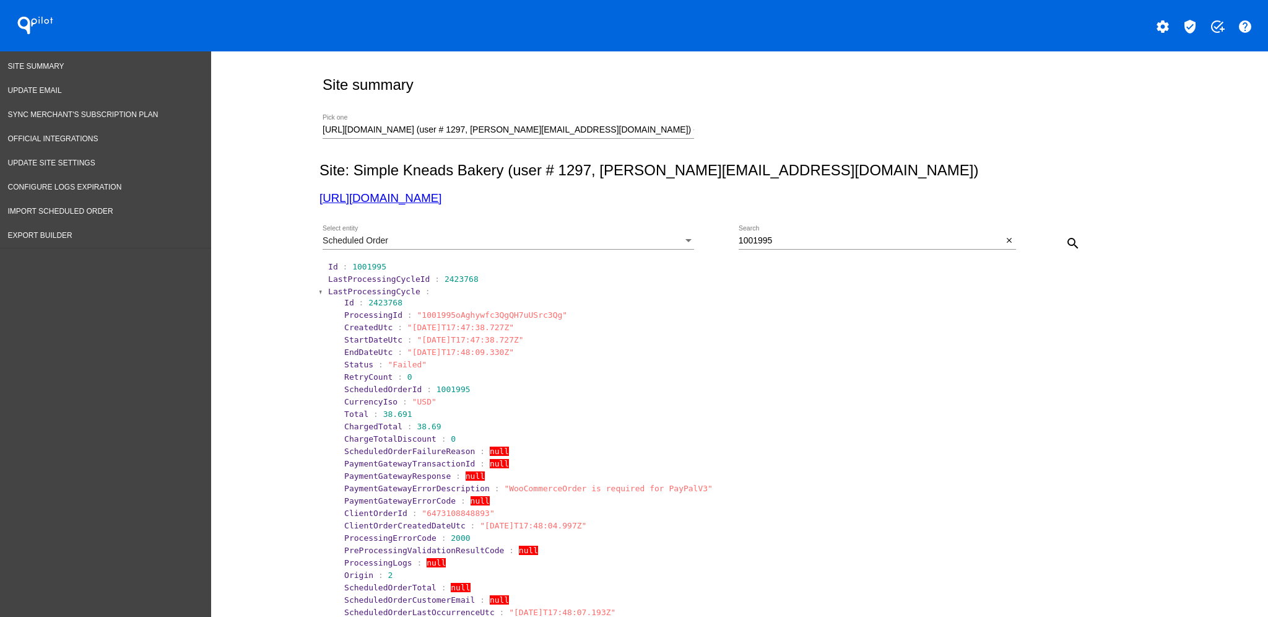
click at [340, 289] on span "LastProcessingCycle" at bounding box center [374, 291] width 92 height 9
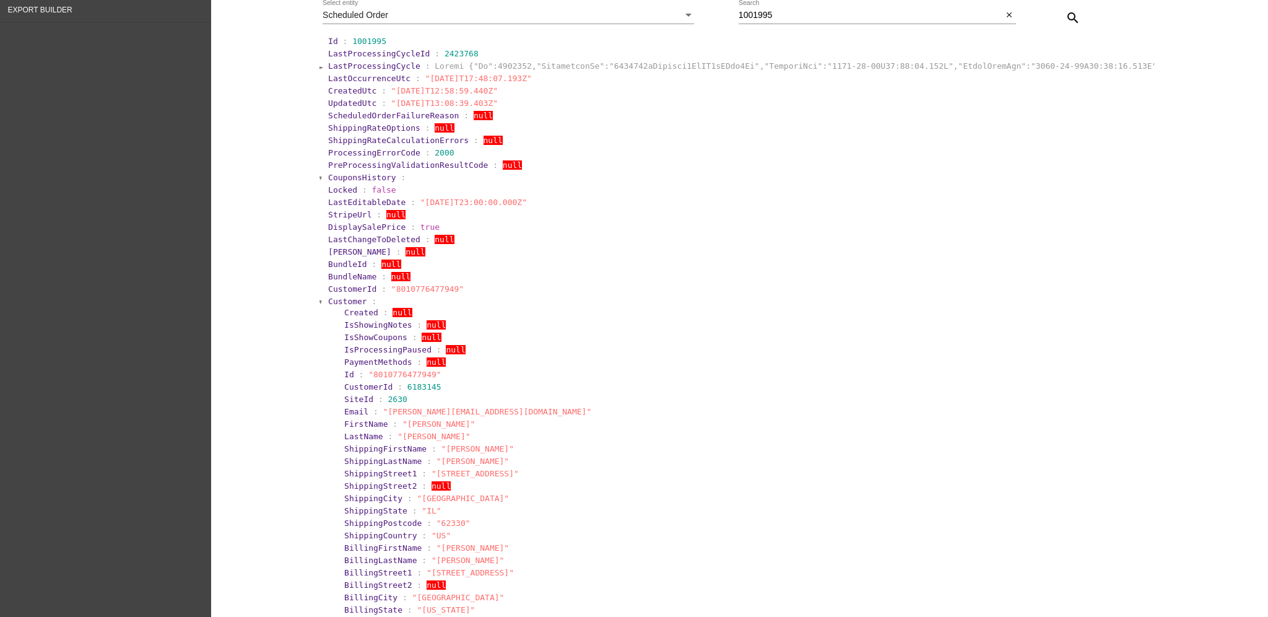
scroll to position [248, 0]
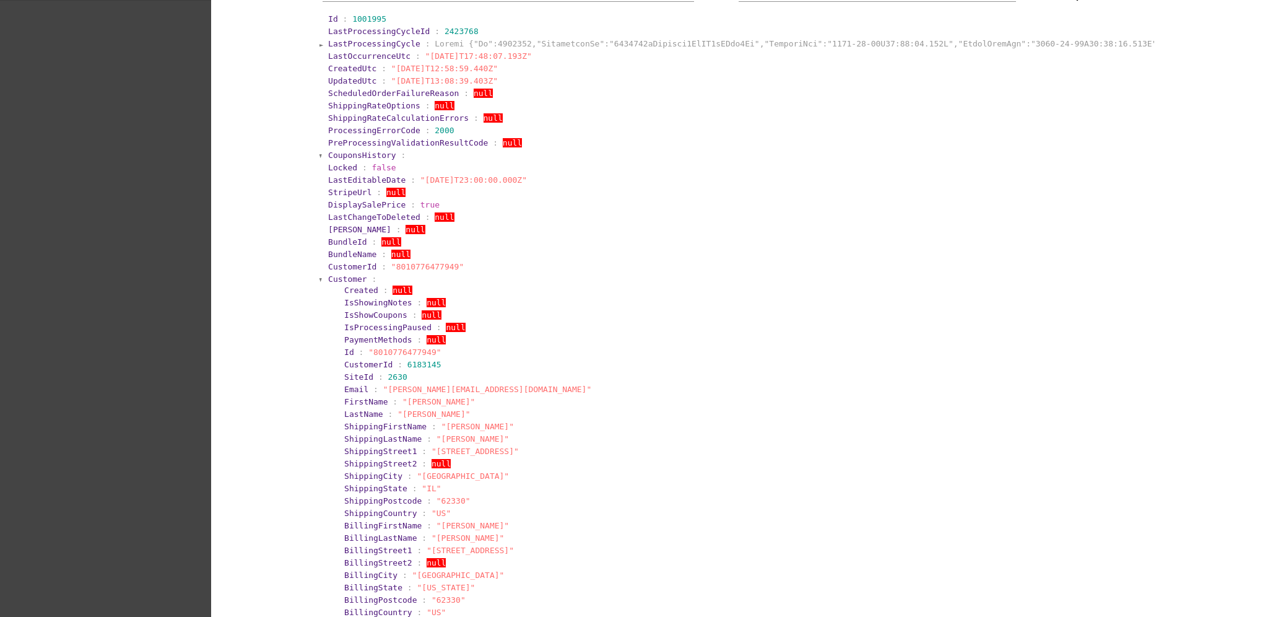
click at [350, 277] on span "Customer" at bounding box center [347, 278] width 39 height 9
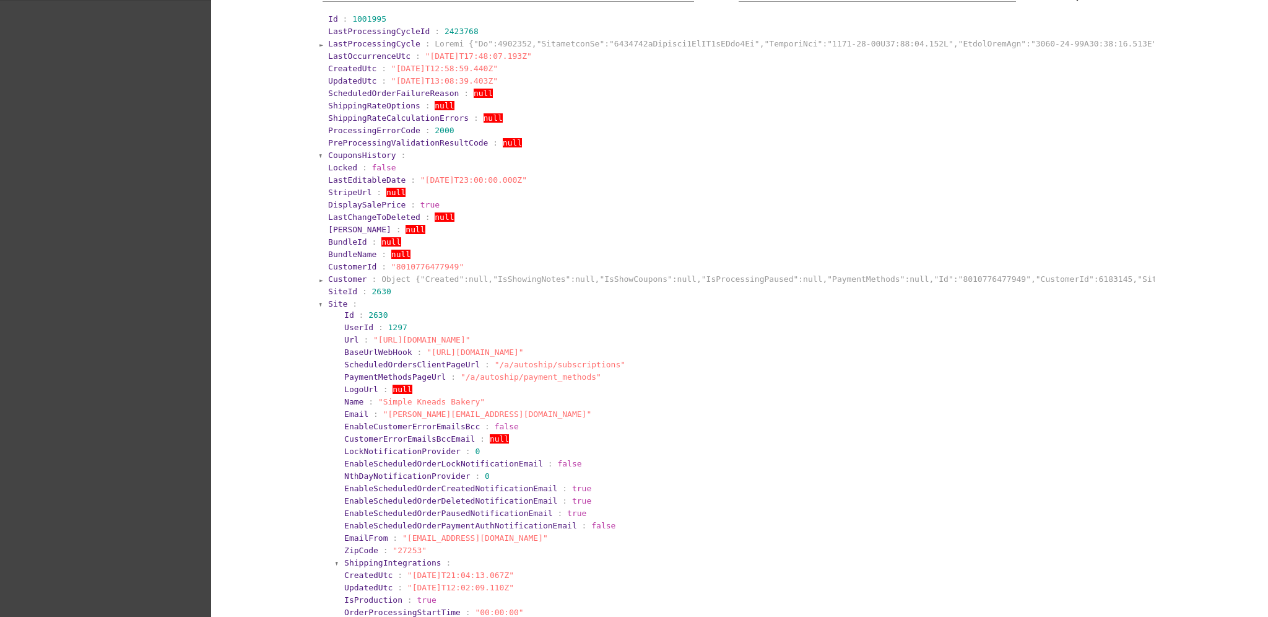
click at [334, 302] on span "Site" at bounding box center [337, 303] width 19 height 9
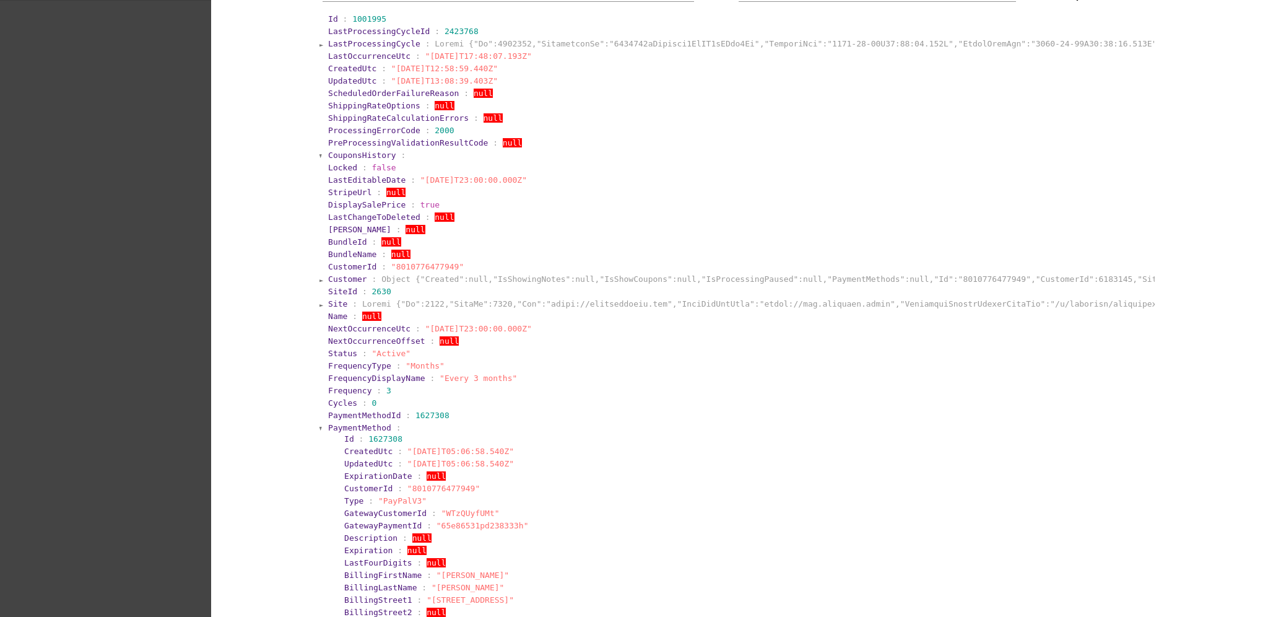
scroll to position [412, 0]
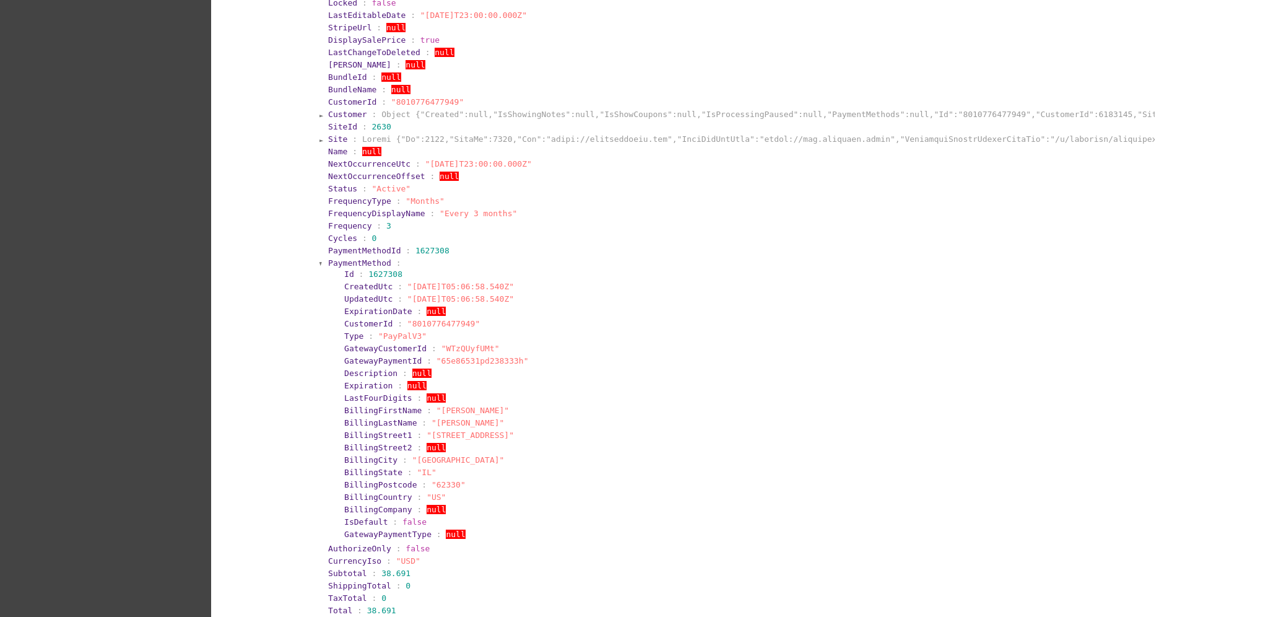
click at [345, 259] on span "PaymentMethod" at bounding box center [359, 262] width 63 height 9
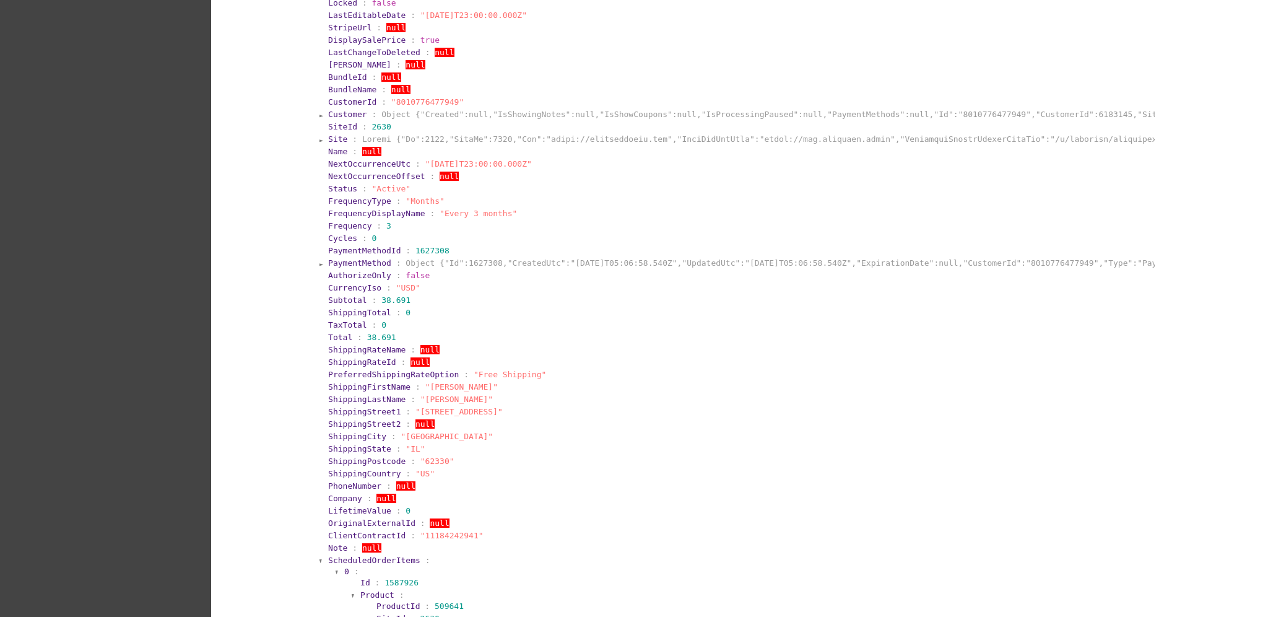
click at [345, 259] on span "PaymentMethod" at bounding box center [359, 262] width 63 height 9
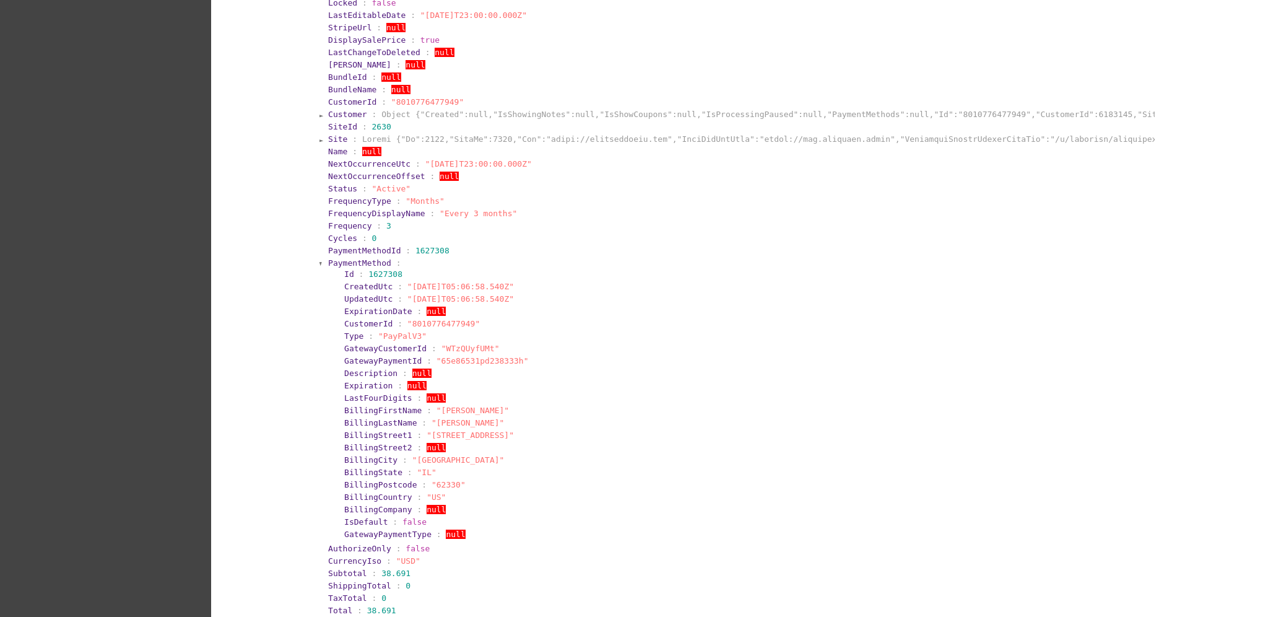
click at [345, 259] on span "PaymentMethod" at bounding box center [359, 262] width 63 height 9
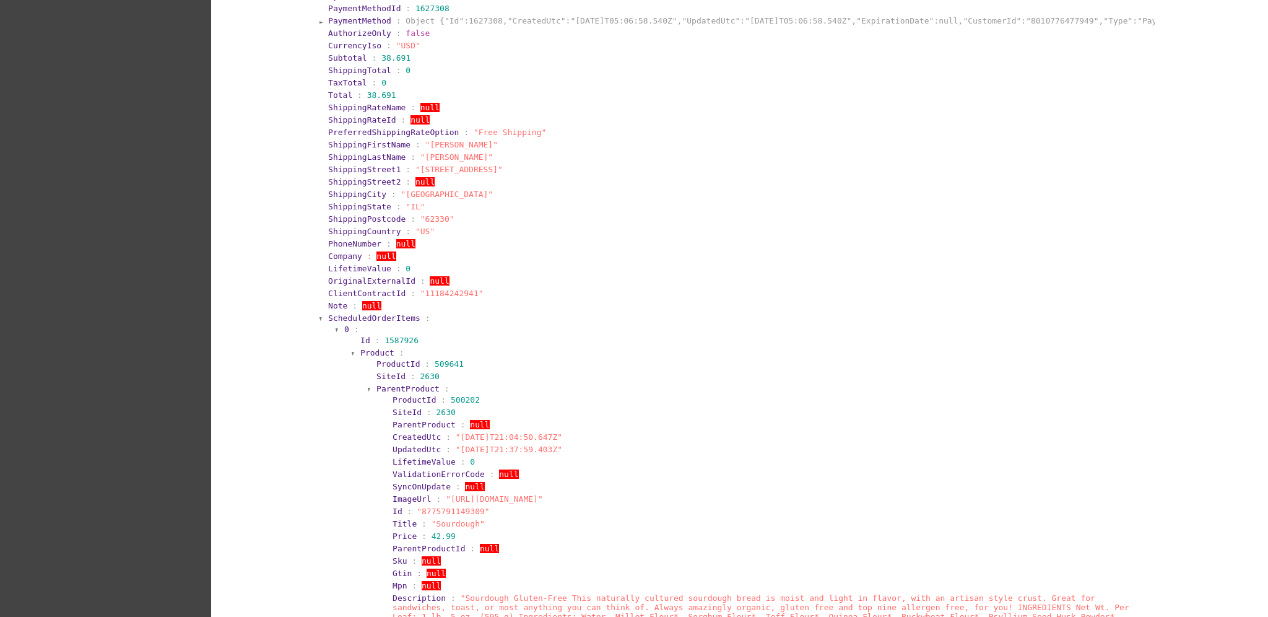
scroll to position [660, 0]
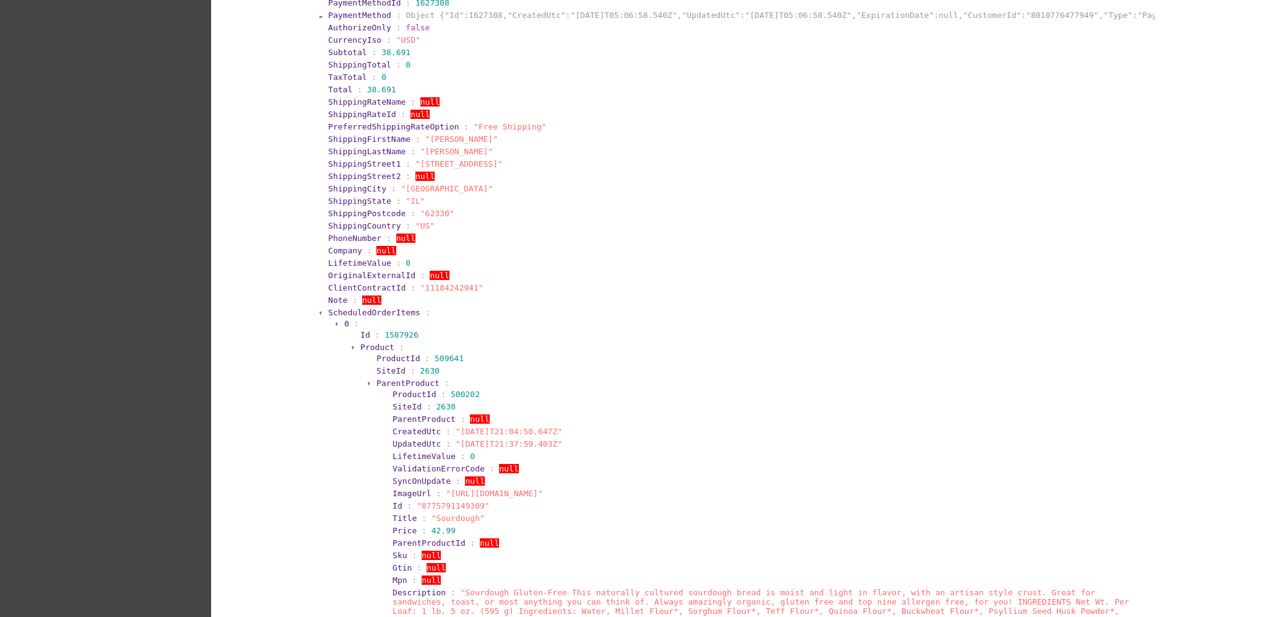
click at [381, 311] on span "ScheduledOrderItems" at bounding box center [374, 312] width 92 height 9
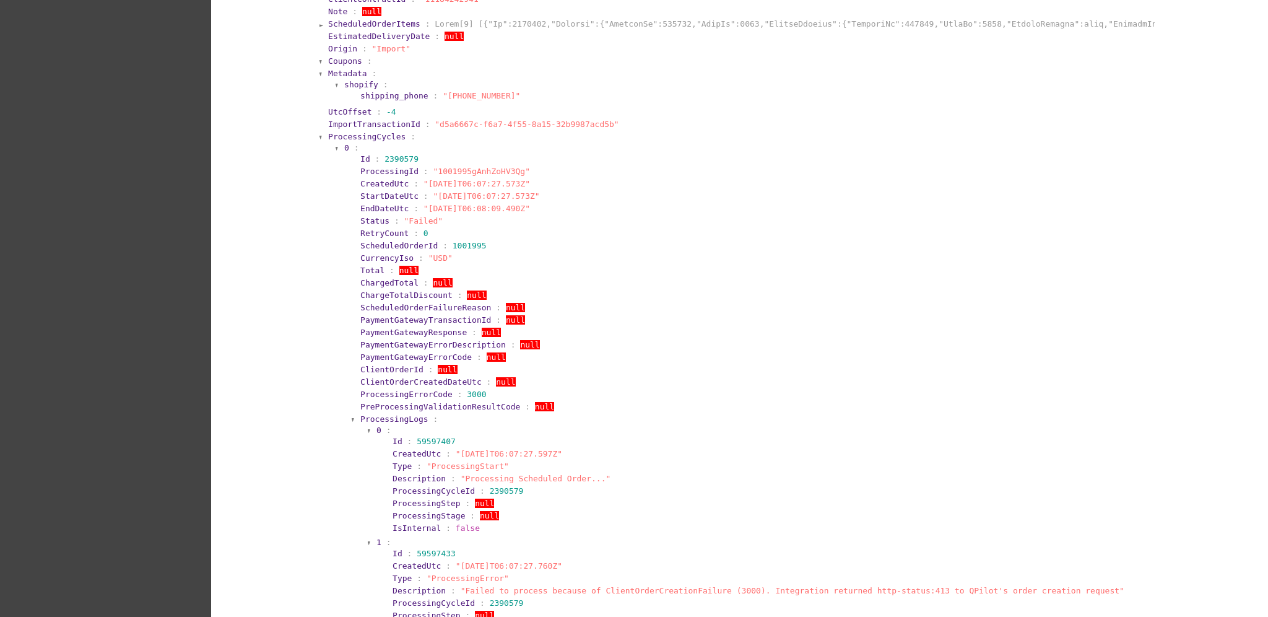
scroll to position [991, 0]
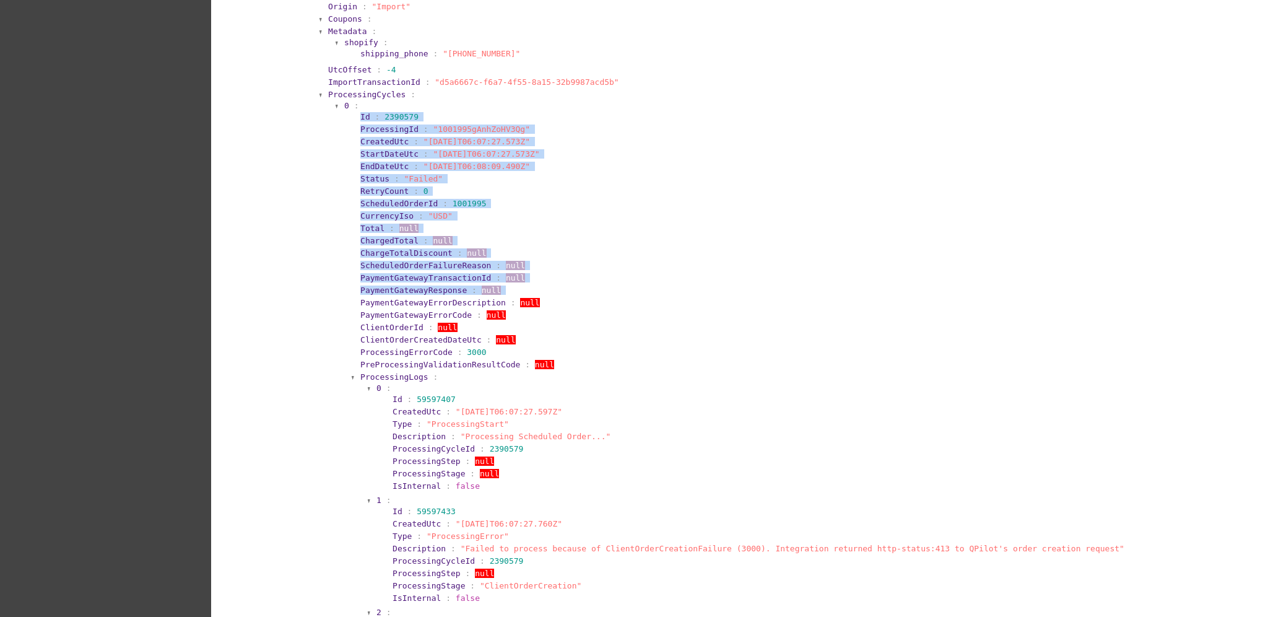
drag, startPoint x: 360, startPoint y: 98, endPoint x: 290, endPoint y: 276, distance: 191.0
click at [701, 261] on section "ScheduledOrderFailureReason : null" at bounding box center [754, 265] width 789 height 9
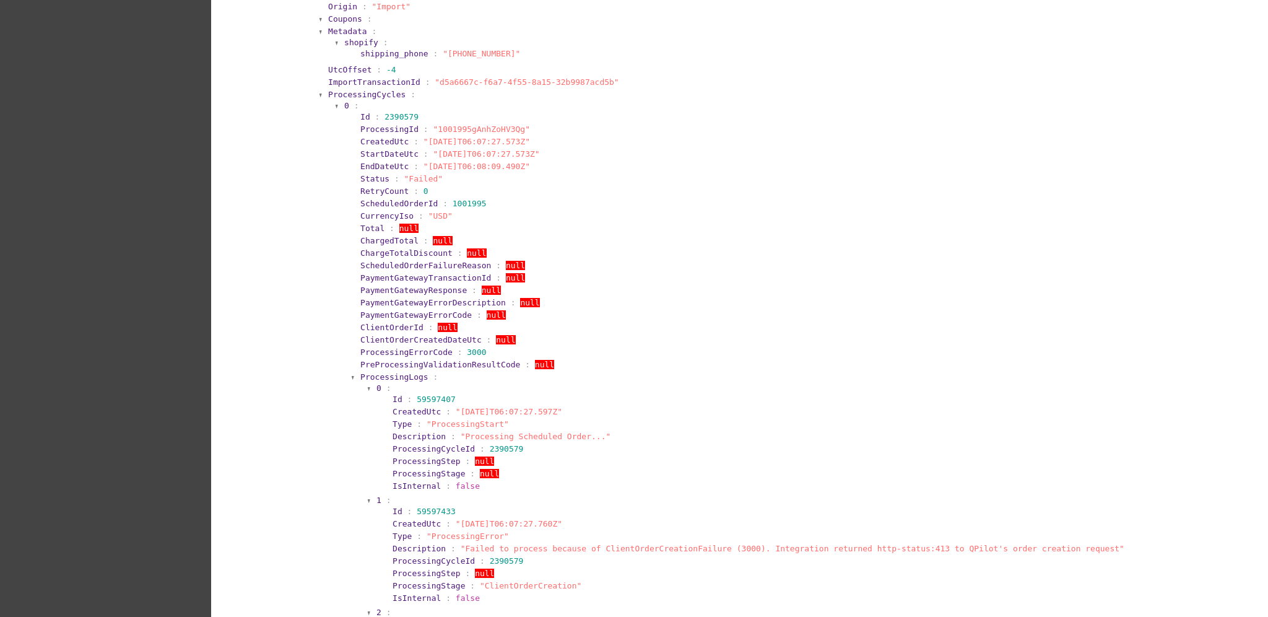
click at [364, 92] on span "ProcessingCycles" at bounding box center [366, 94] width 77 height 9
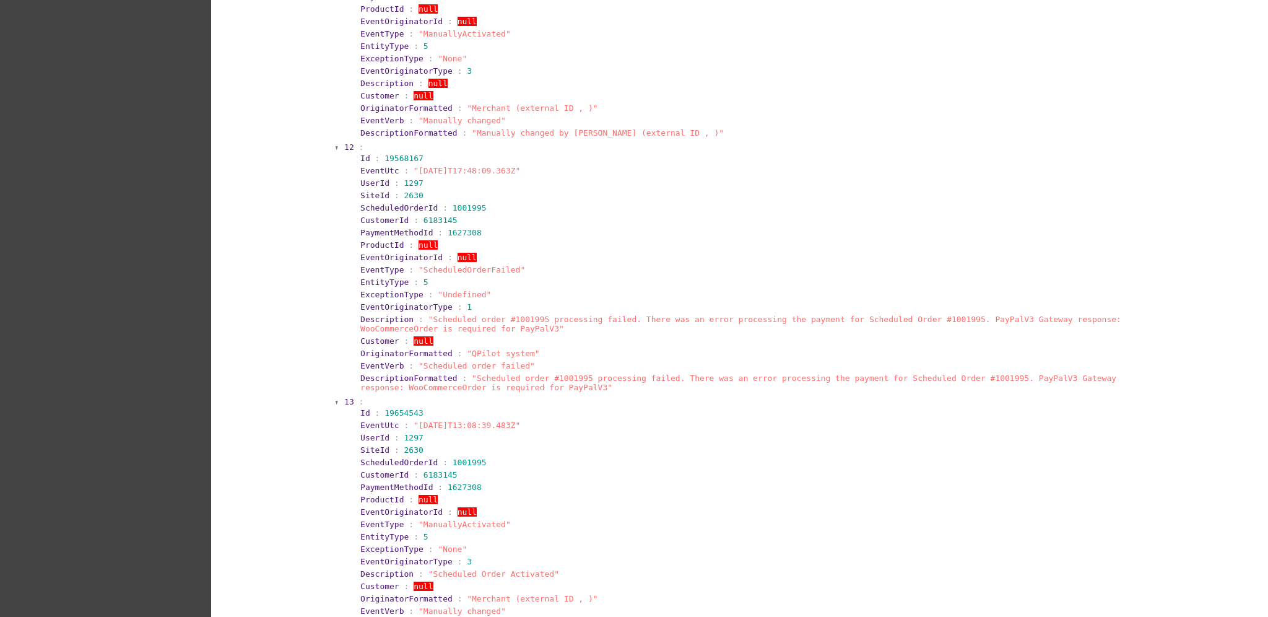
scroll to position [3830, 0]
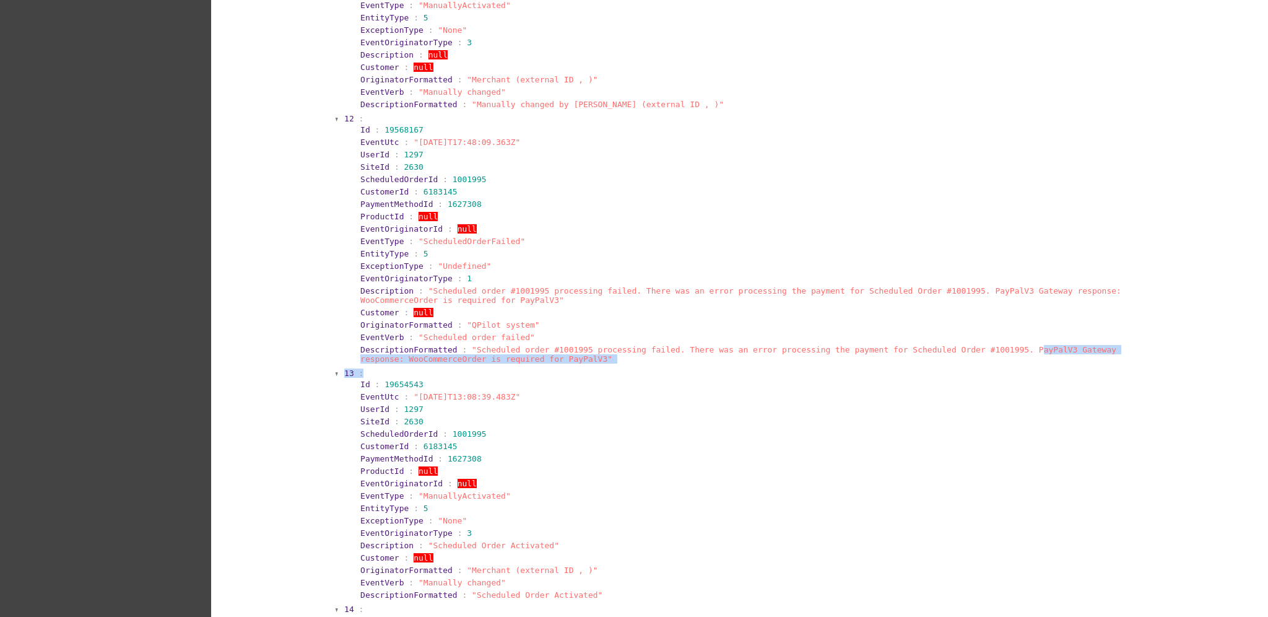
drag, startPoint x: 975, startPoint y: 324, endPoint x: 996, endPoint y: 346, distance: 30.2
click at [981, 345] on span ""Scheduled order #1001995 processing failed. There was an error processing the …" at bounding box center [738, 354] width 756 height 19
drag, startPoint x: 975, startPoint y: 326, endPoint x: 980, endPoint y: 339, distance: 14.5
click at [980, 344] on section "DescriptionFormatted : "Scheduled order #1001995 processing failed. There was a…" at bounding box center [754, 354] width 791 height 21
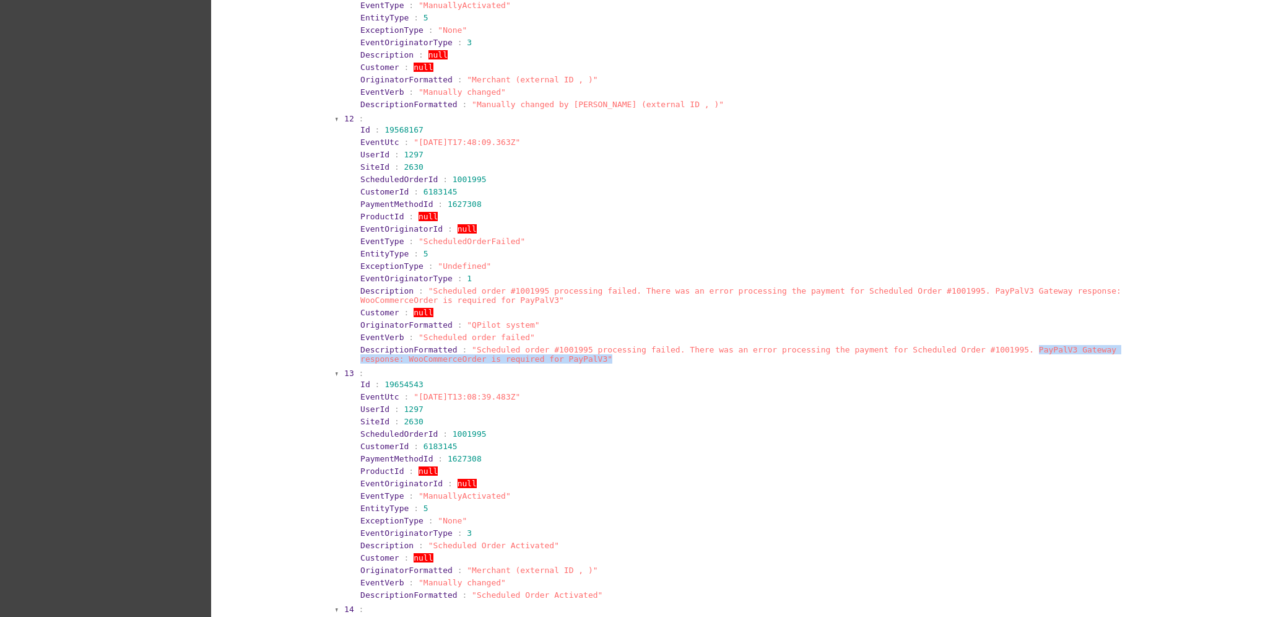
copy span "PayPalV3 Gateway response: WooCommerceOrder is required for PayPalV3""
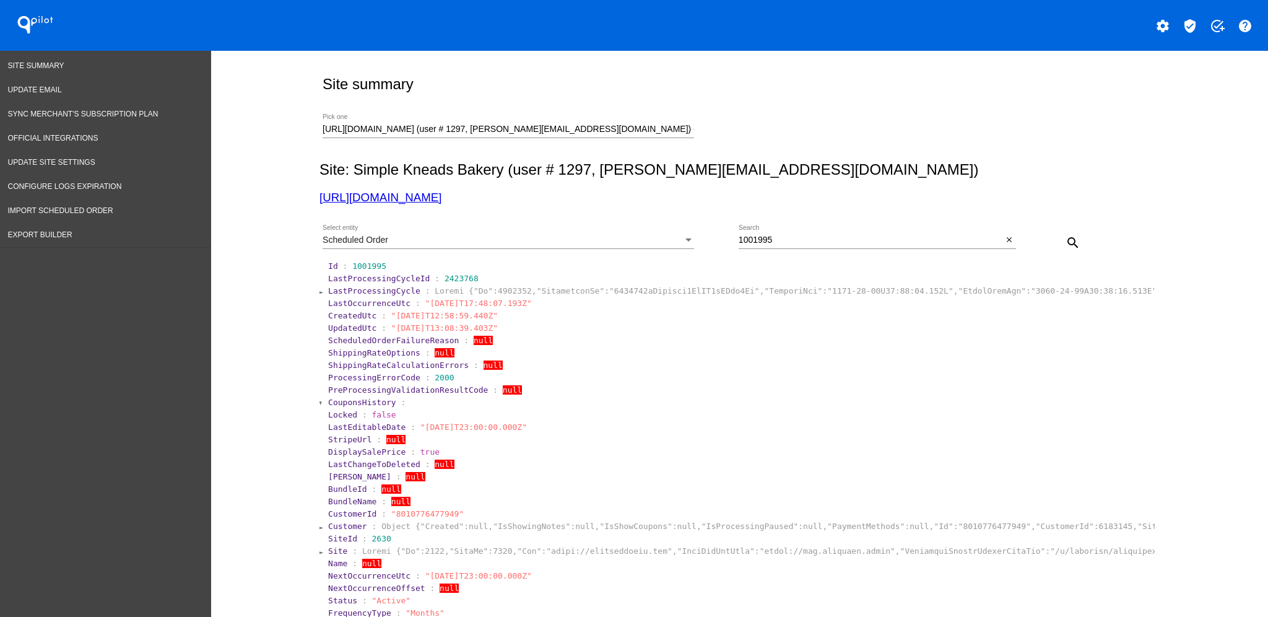
scroll to position [0, 0]
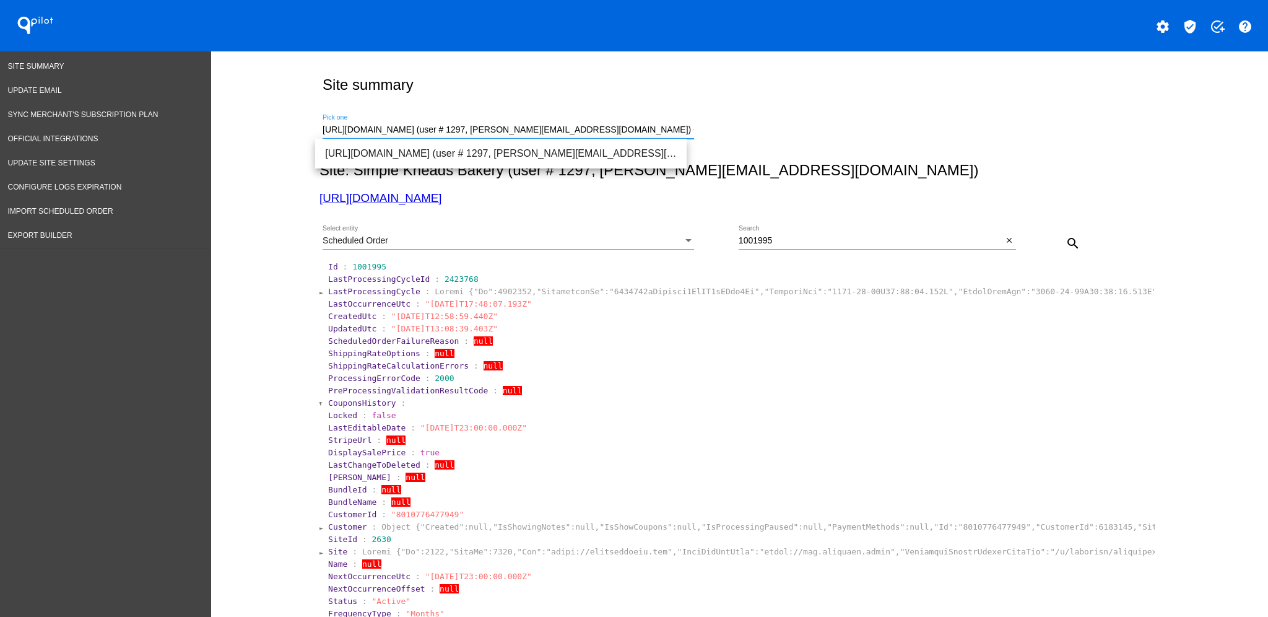
drag, startPoint x: 652, startPoint y: 129, endPoint x: 259, endPoint y: 103, distance: 394.0
click at [453, 157] on span "[URL][DOMAIN_NAME] (user # 89503, [PERSON_NAME][EMAIL_ADDRESS][PERSON_NAME][DOM…" at bounding box center [501, 154] width 352 height 30
type input "[URL][DOMAIN_NAME] (user # 89503, [PERSON_NAME][EMAIL_ADDRESS][PERSON_NAME][DOM…"
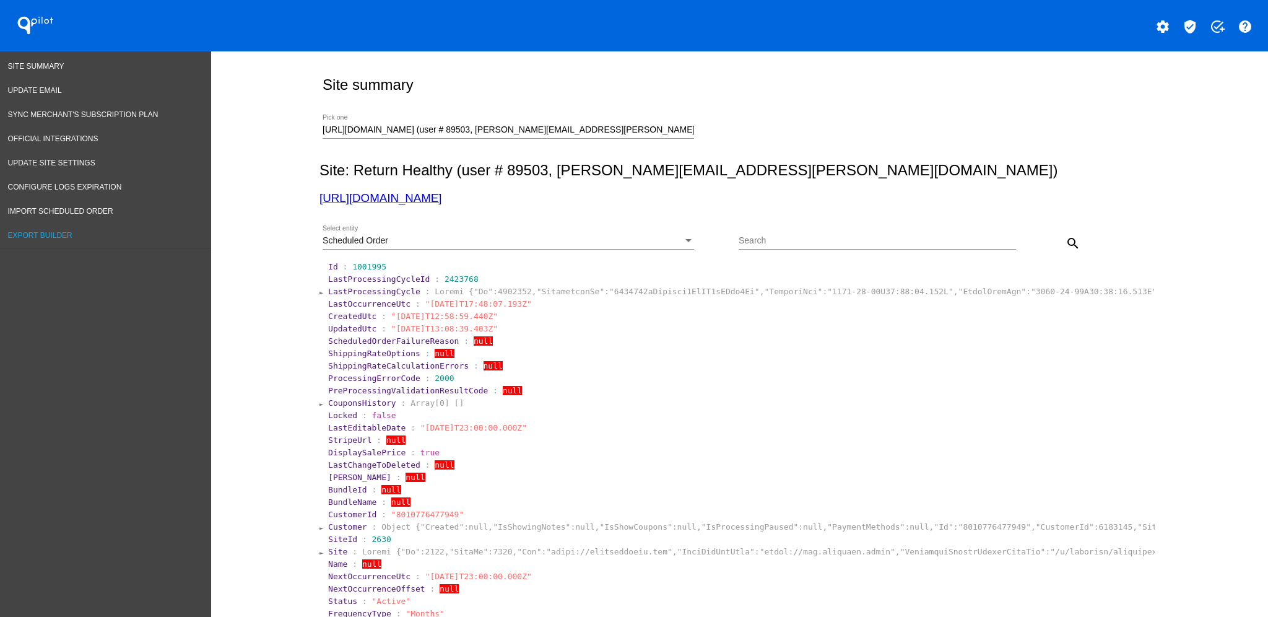
click at [63, 231] on span "Export Builder" at bounding box center [40, 235] width 64 height 9
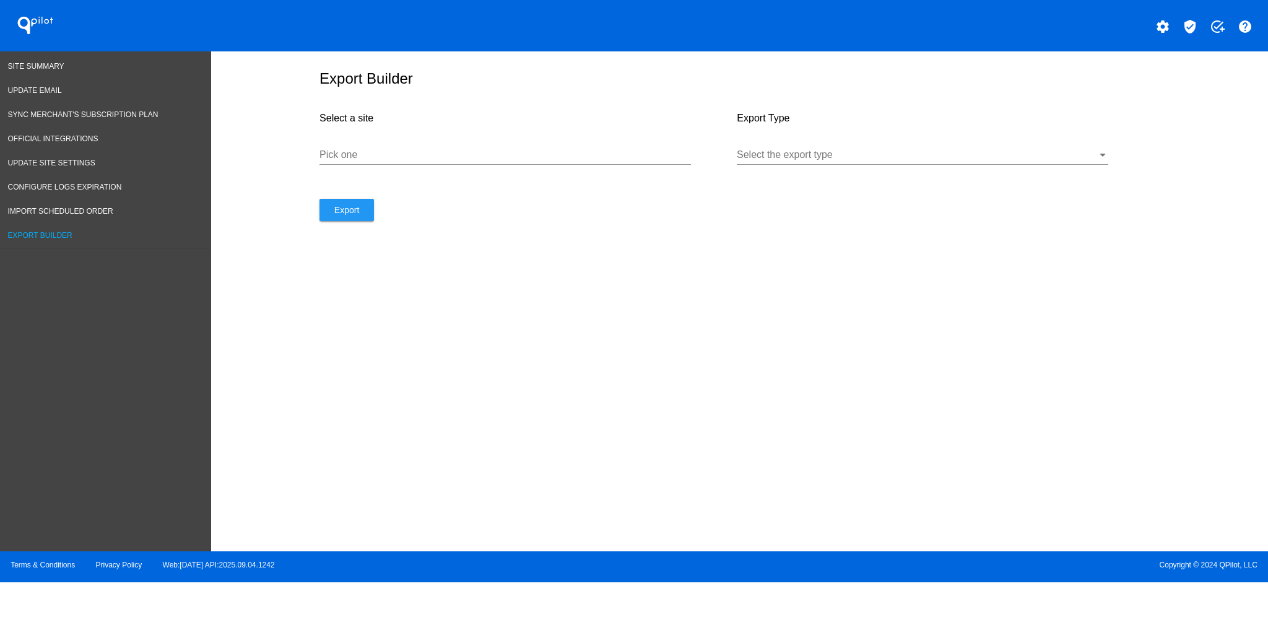
click at [471, 158] on input "Pick one" at bounding box center [506, 154] width 372 height 11
paste input "https://returnhealthy.com/"
click at [878, 141] on div "Select the export type" at bounding box center [923, 151] width 372 height 28
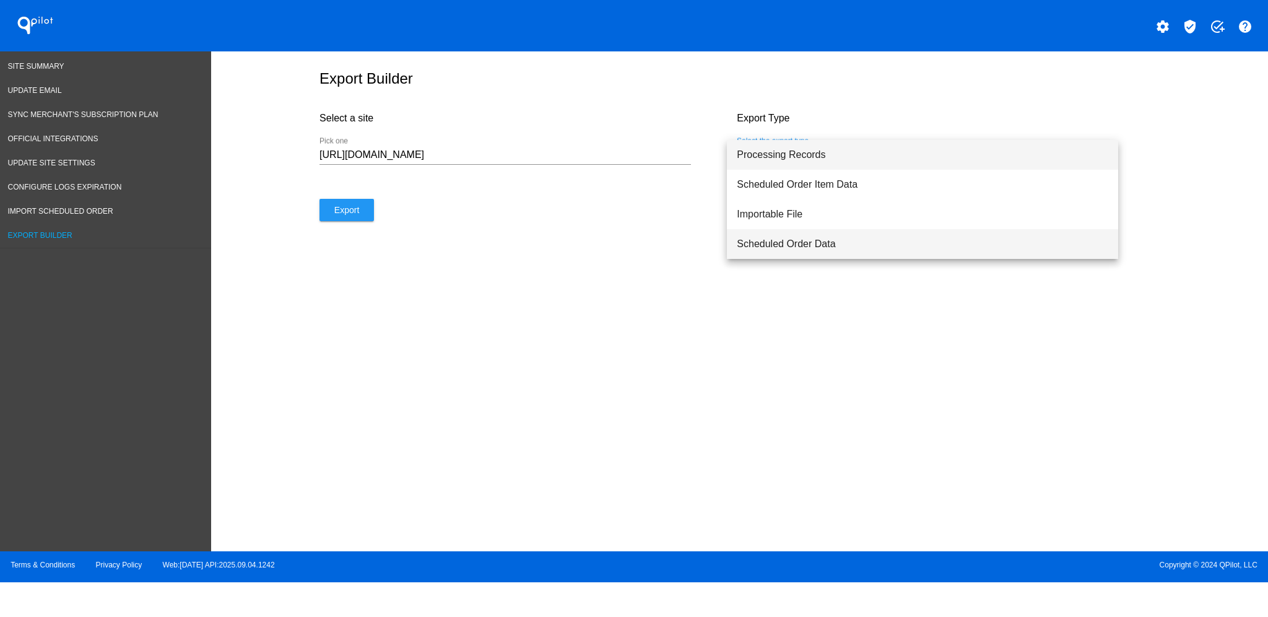
click at [855, 243] on span "Scheduled Order Data" at bounding box center [923, 244] width 372 height 30
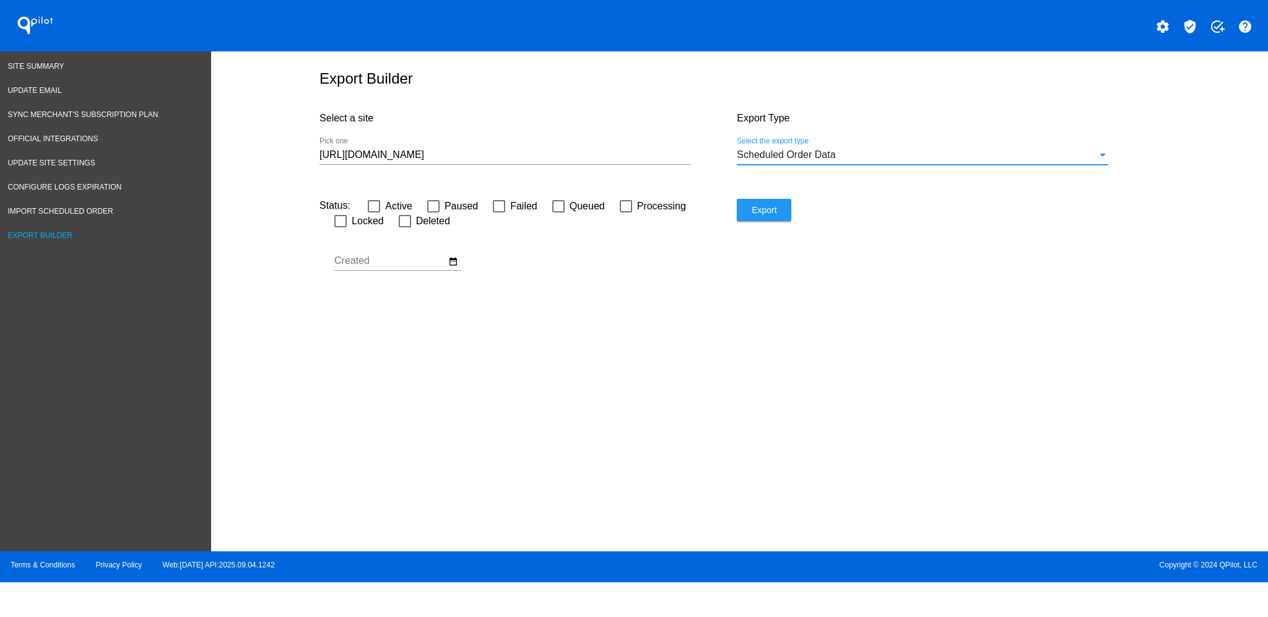
click at [583, 154] on input "https://returnhealthy.com" at bounding box center [506, 154] width 372 height 11
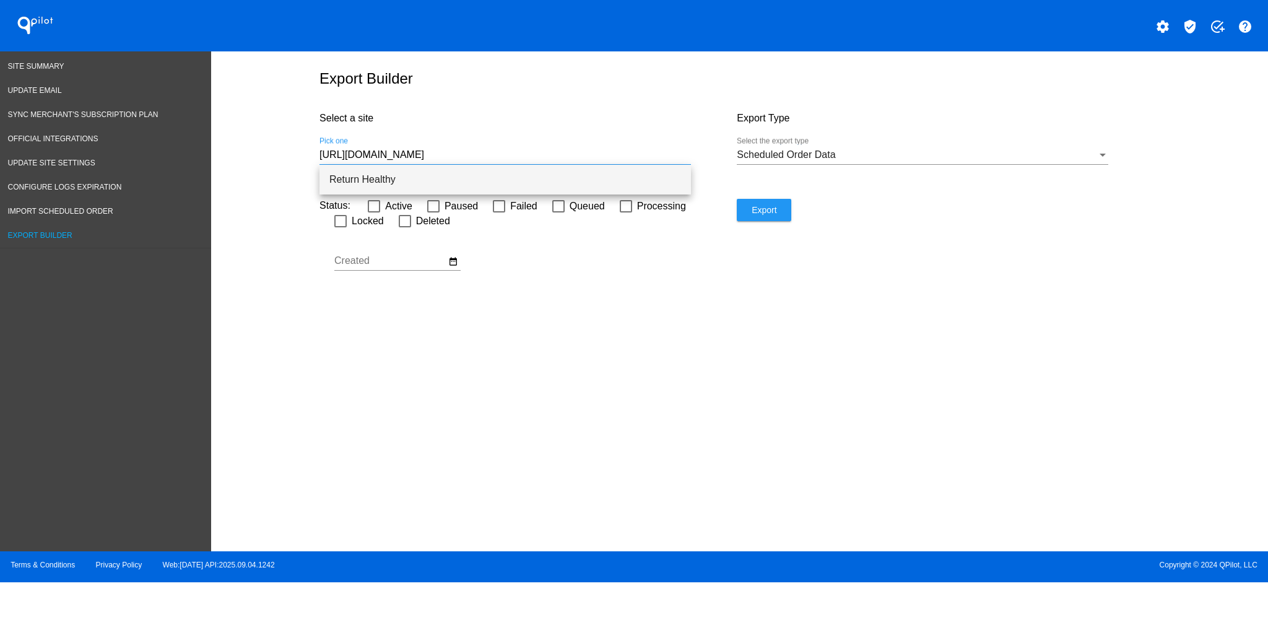
click at [549, 168] on span "Return Healthy" at bounding box center [505, 180] width 352 height 30
type input "Return Healthy"
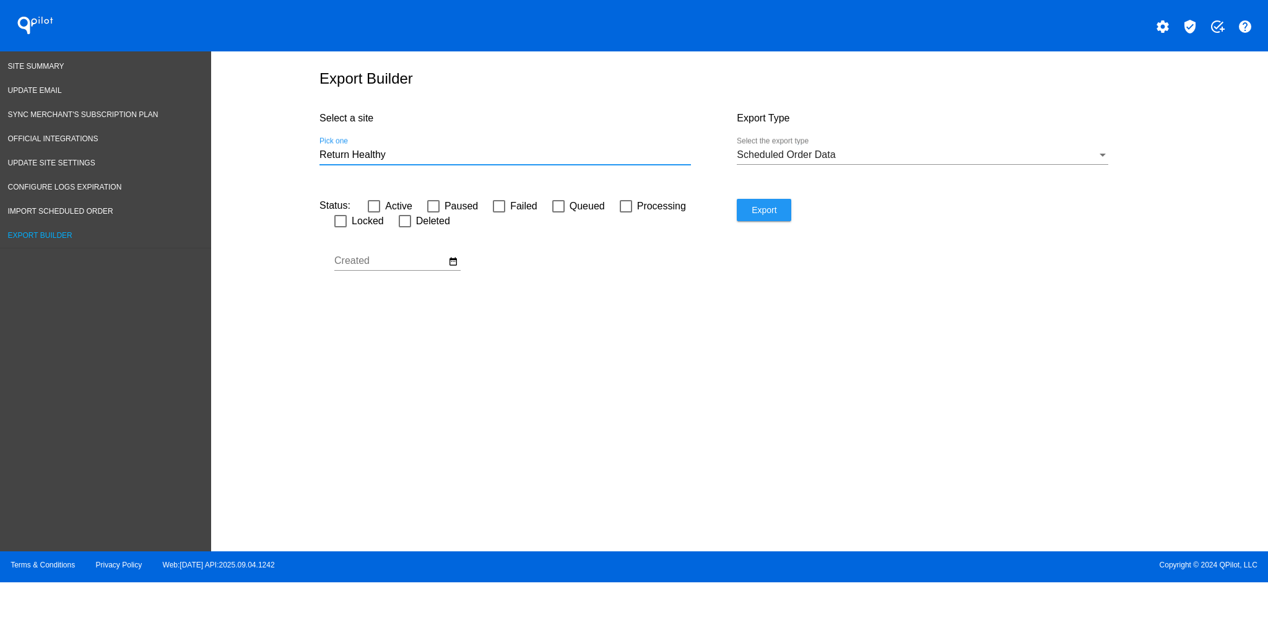
click at [775, 213] on span "Export" at bounding box center [764, 210] width 25 height 10
click at [61, 51] on ul "Site Summary Update Email Sync Merchant's Subscription Plan Official Integratio…" at bounding box center [105, 149] width 211 height 197
click at [58, 57] on link "Site Summary" at bounding box center [105, 66] width 211 height 24
